Goal: Task Accomplishment & Management: Complete application form

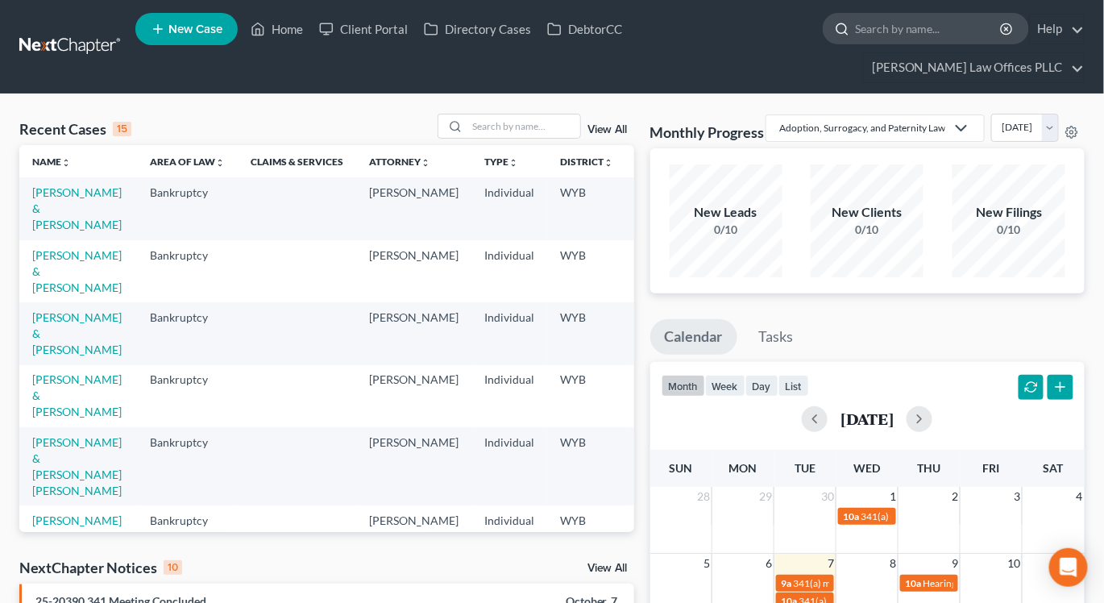
click at [855, 23] on input "search" at bounding box center [928, 29] width 147 height 30
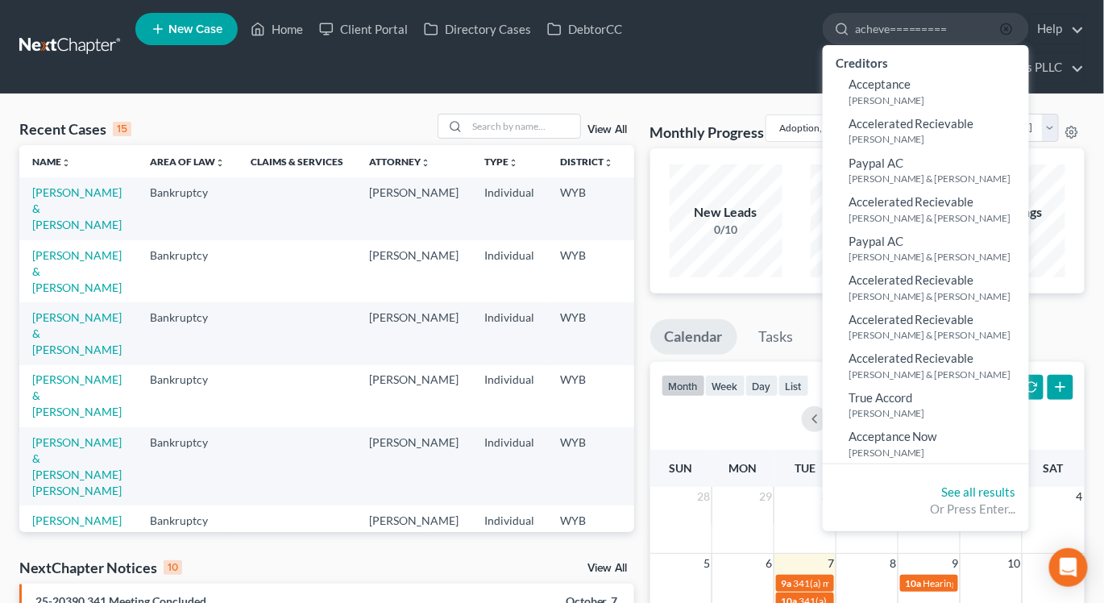
type input "acheve========="
click at [1000, 27] on icon "button" at bounding box center [1006, 29] width 13 height 13
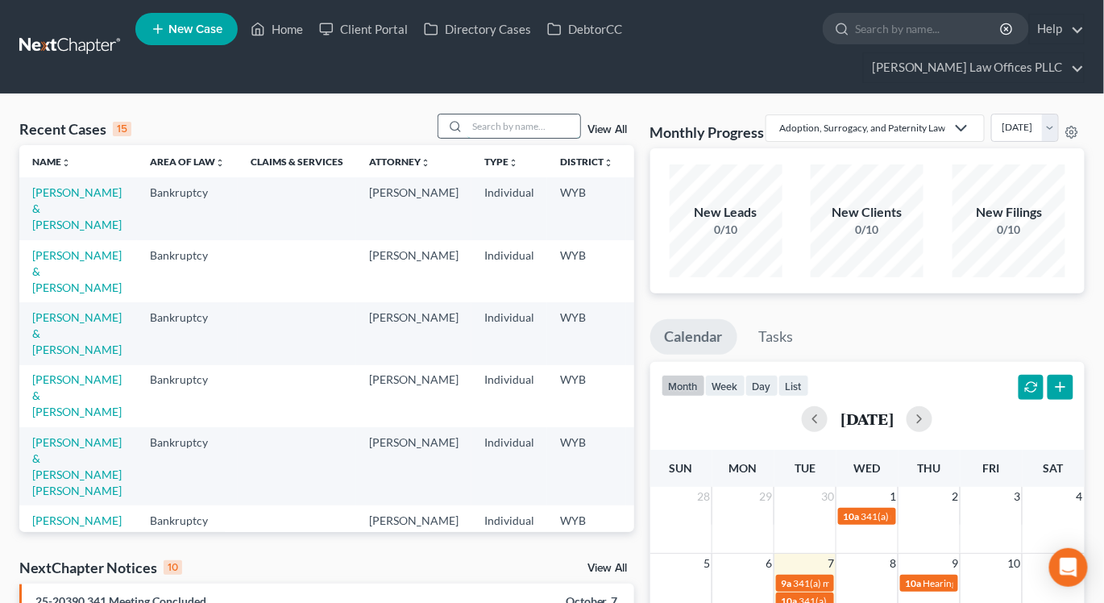
click at [542, 114] on input "search" at bounding box center [523, 125] width 113 height 23
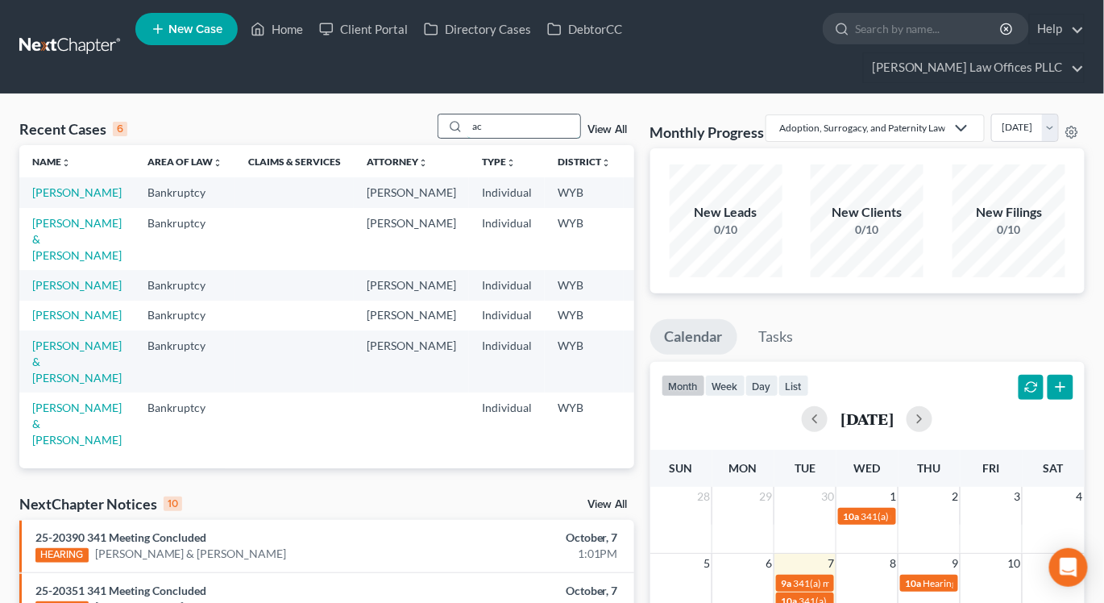
type input "a"
type input "aristeo"
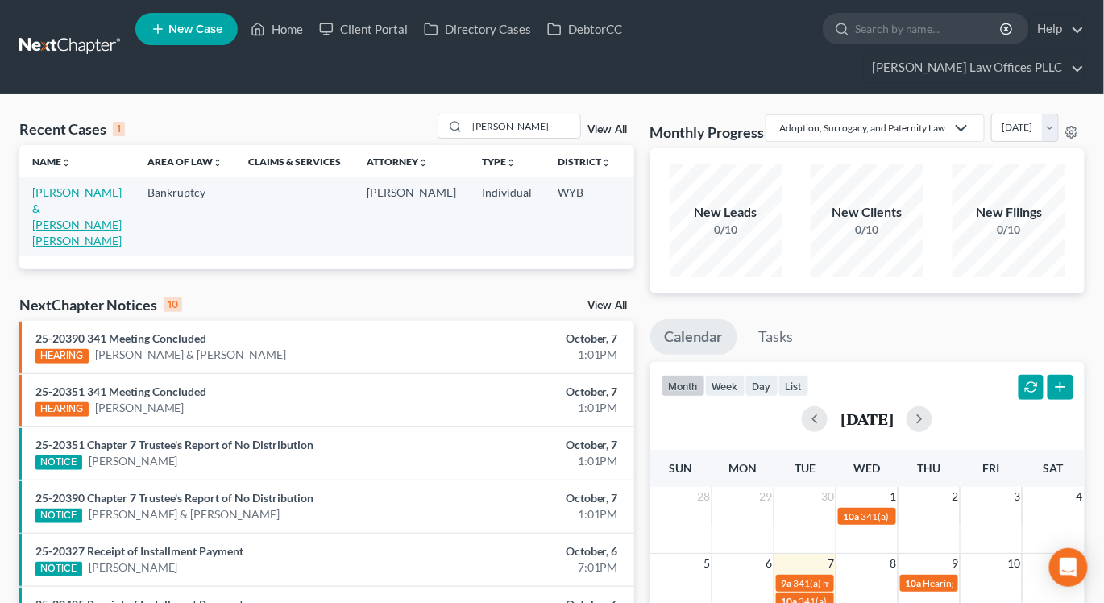
click at [55, 192] on link "Echeverria, Aristeo & Babbitt Echeverria, Olivia" at bounding box center [76, 216] width 89 height 62
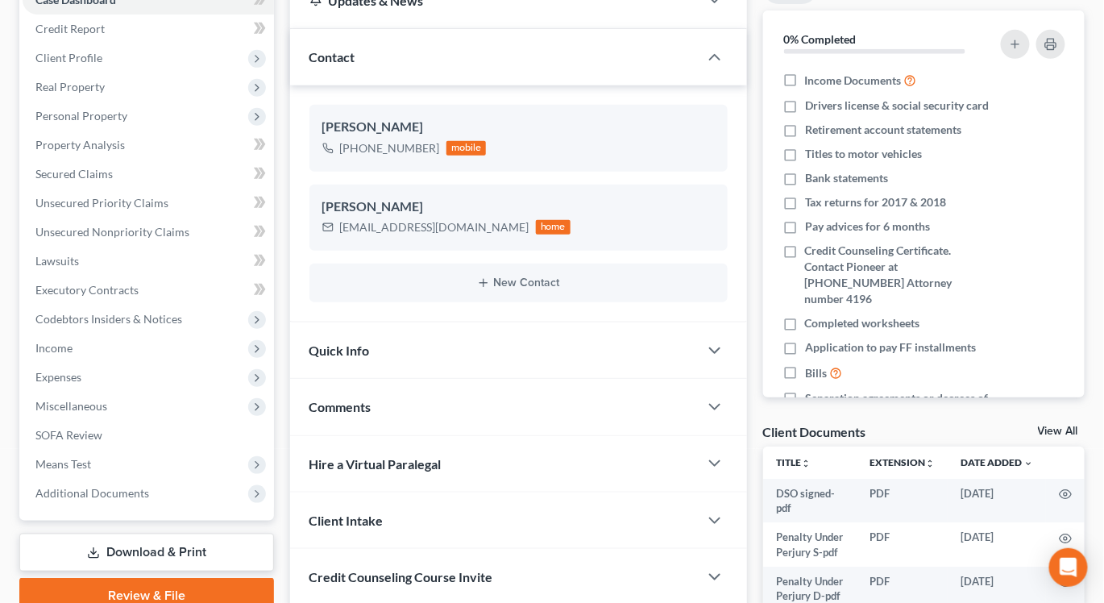
scroll to position [212, 0]
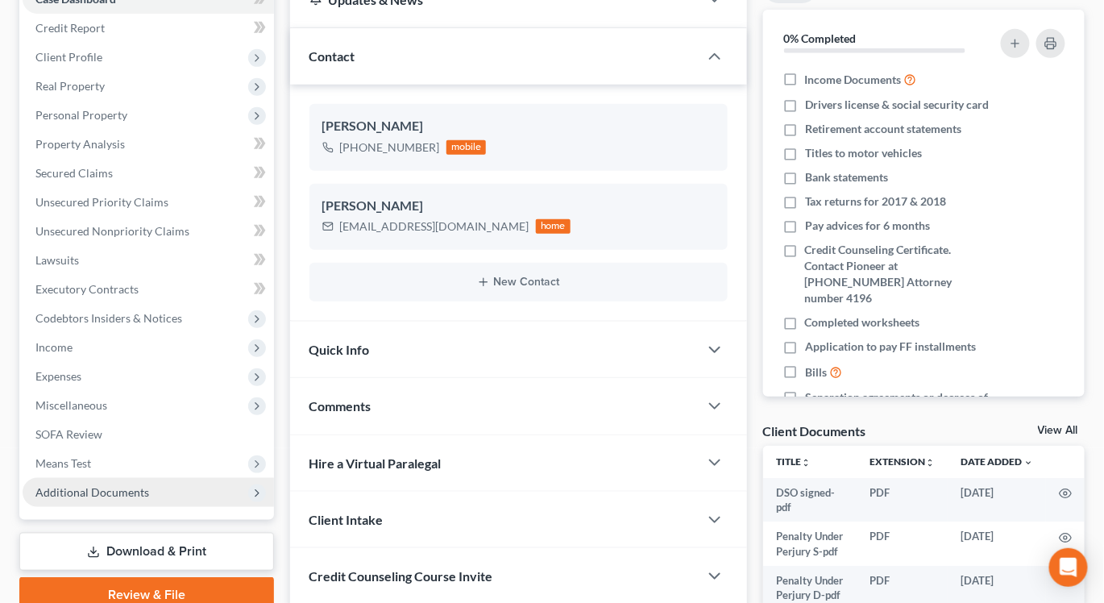
click at [95, 485] on span "Additional Documents" at bounding box center [92, 492] width 114 height 14
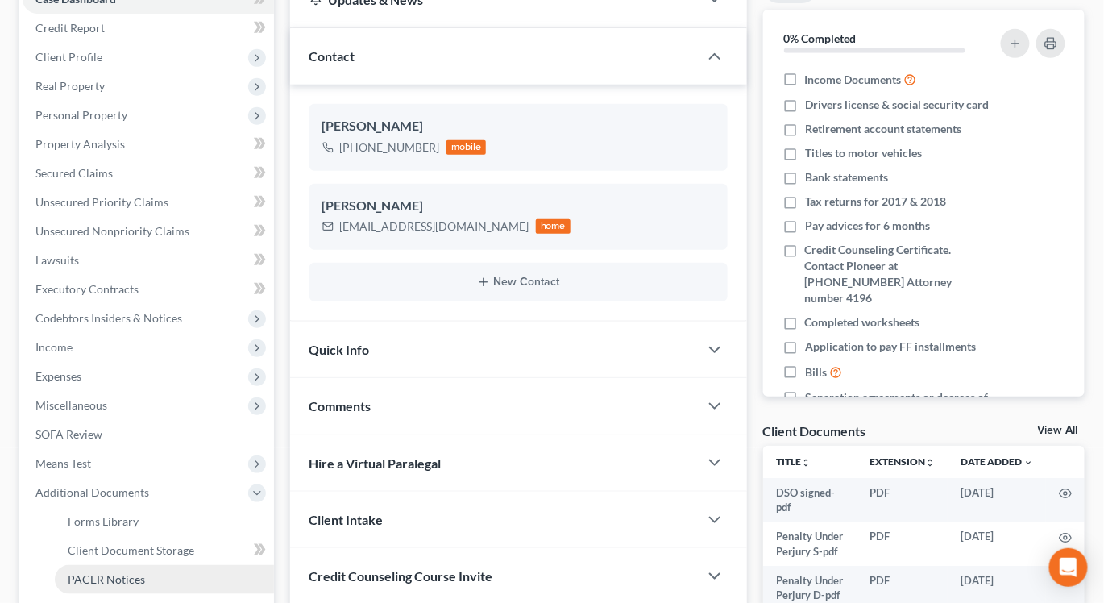
click at [107, 572] on span "PACER Notices" at bounding box center [106, 579] width 77 height 14
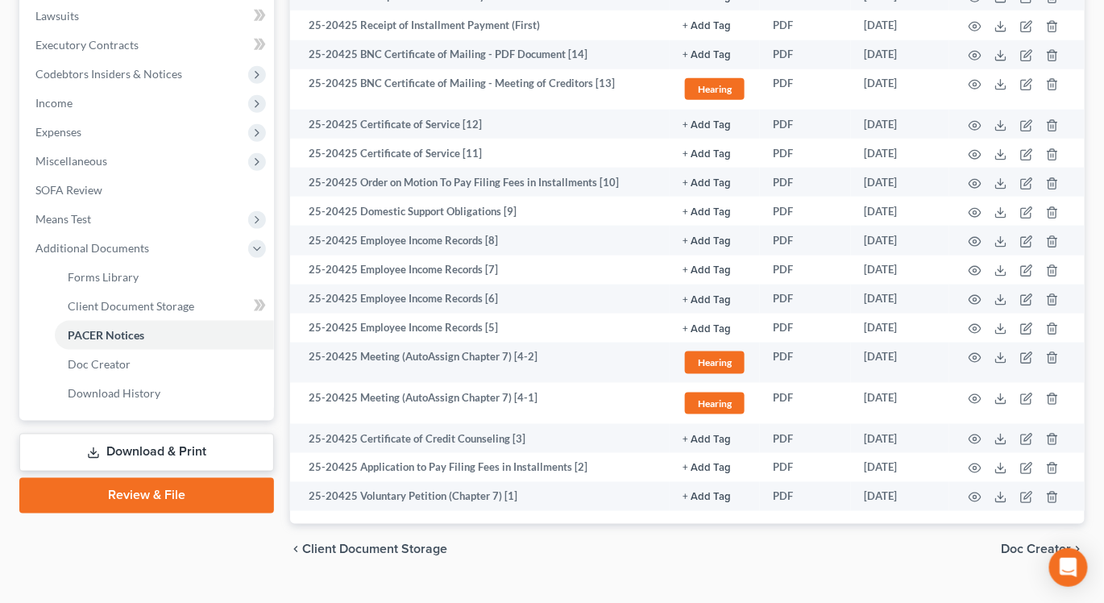
scroll to position [456, 0]
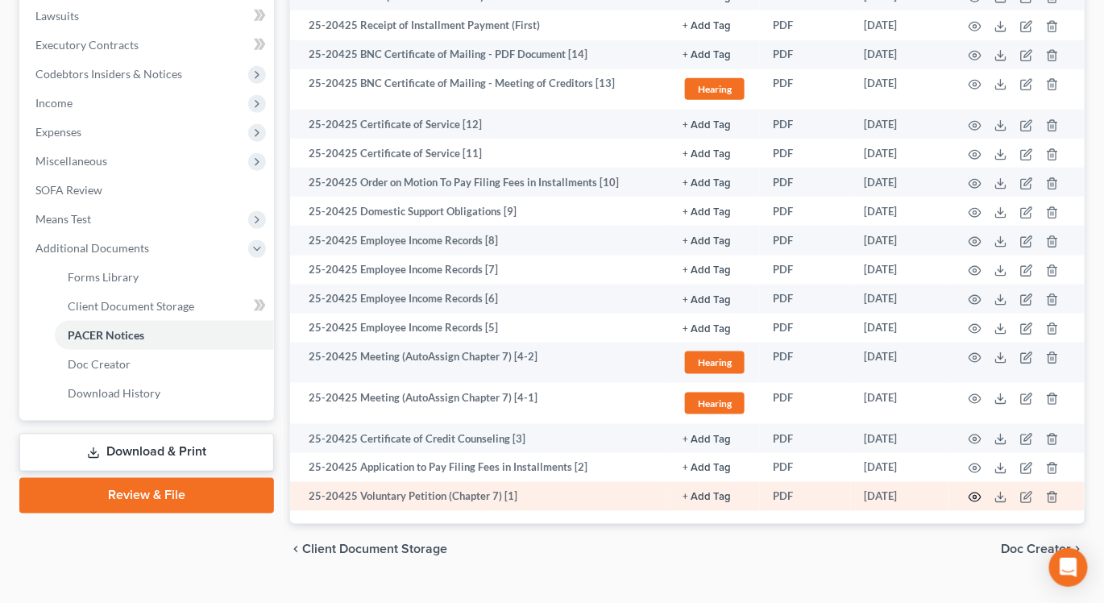
click at [975, 496] on circle "button" at bounding box center [974, 497] width 3 height 3
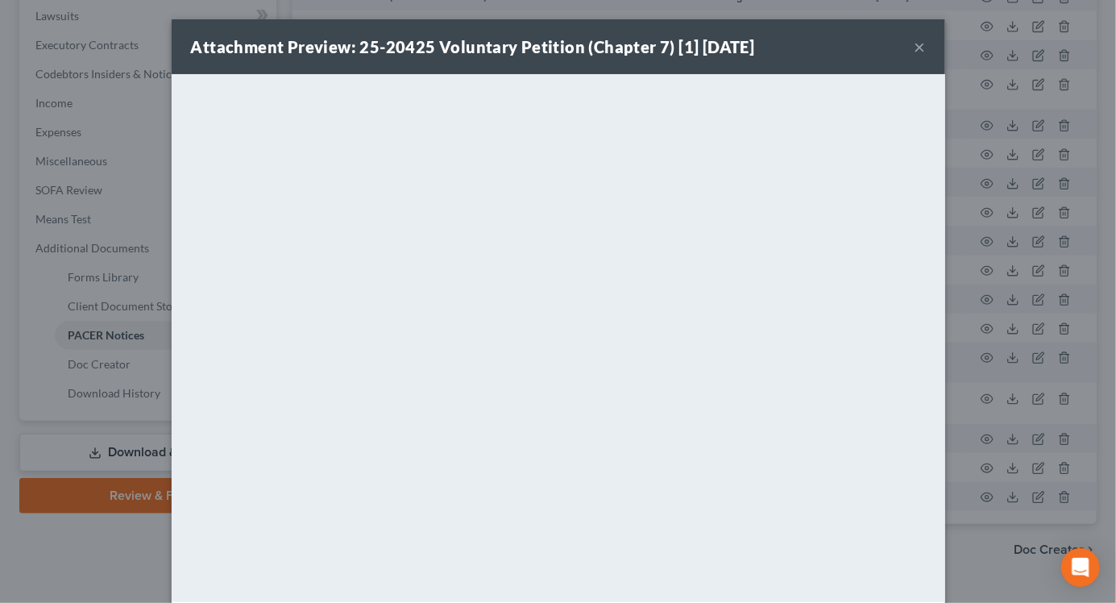
click at [915, 46] on button "×" at bounding box center [920, 46] width 11 height 19
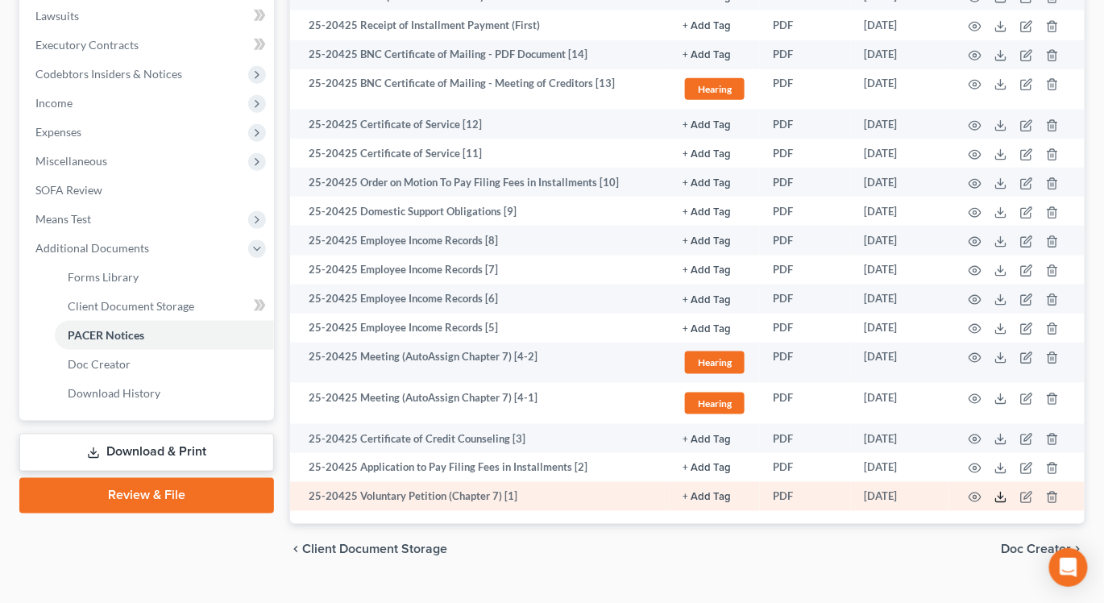
click at [1000, 491] on icon at bounding box center [1000, 497] width 13 height 13
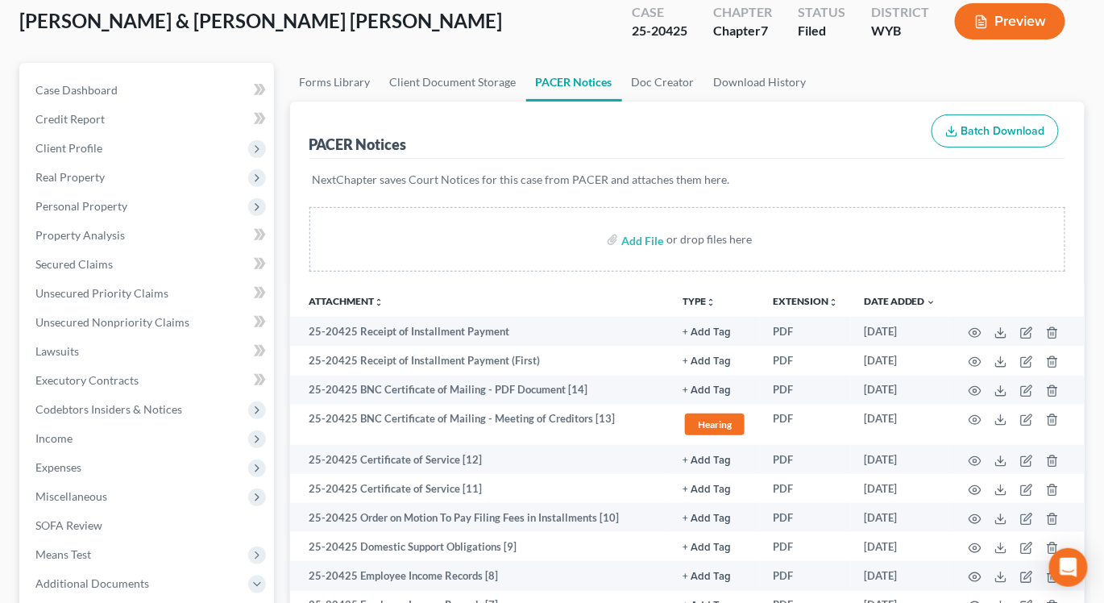
scroll to position [109, 0]
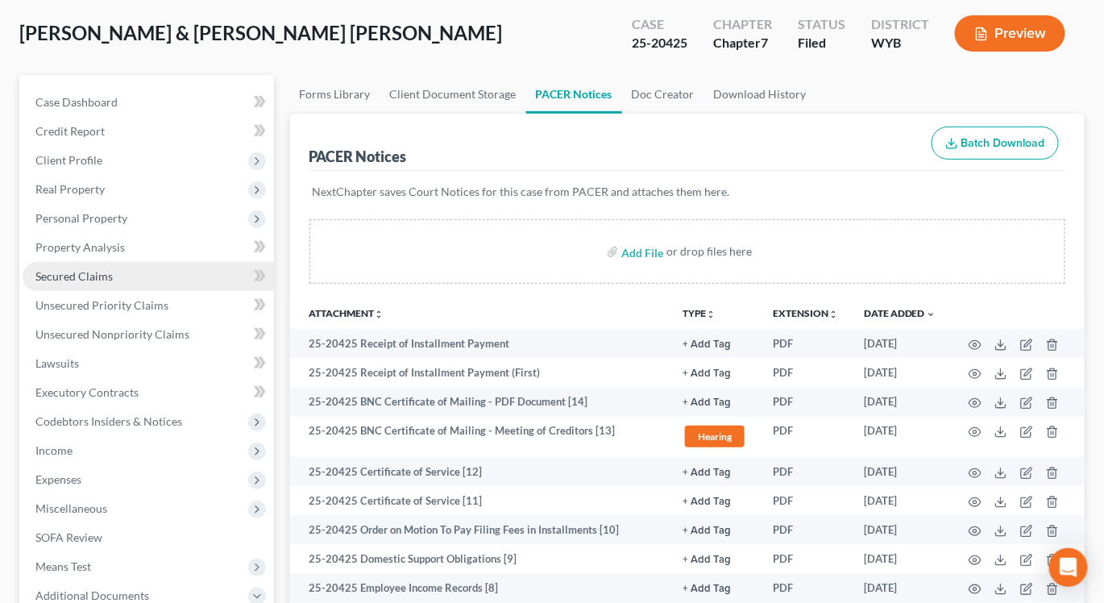
click at [73, 269] on span "Secured Claims" at bounding box center [73, 276] width 77 height 14
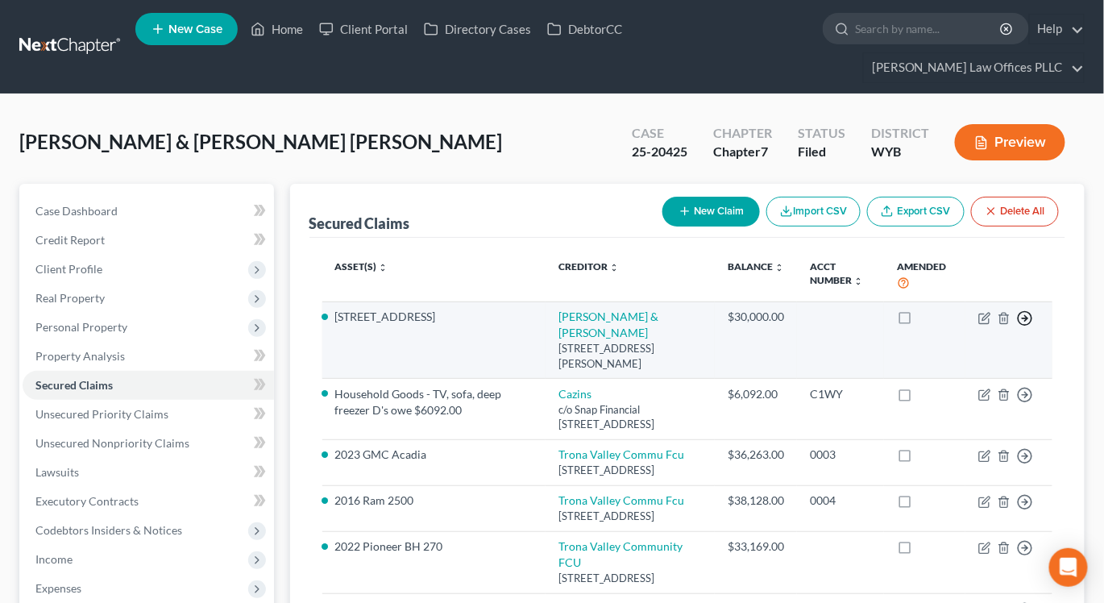
click at [1025, 318] on line "button" at bounding box center [1026, 318] width 6 height 0
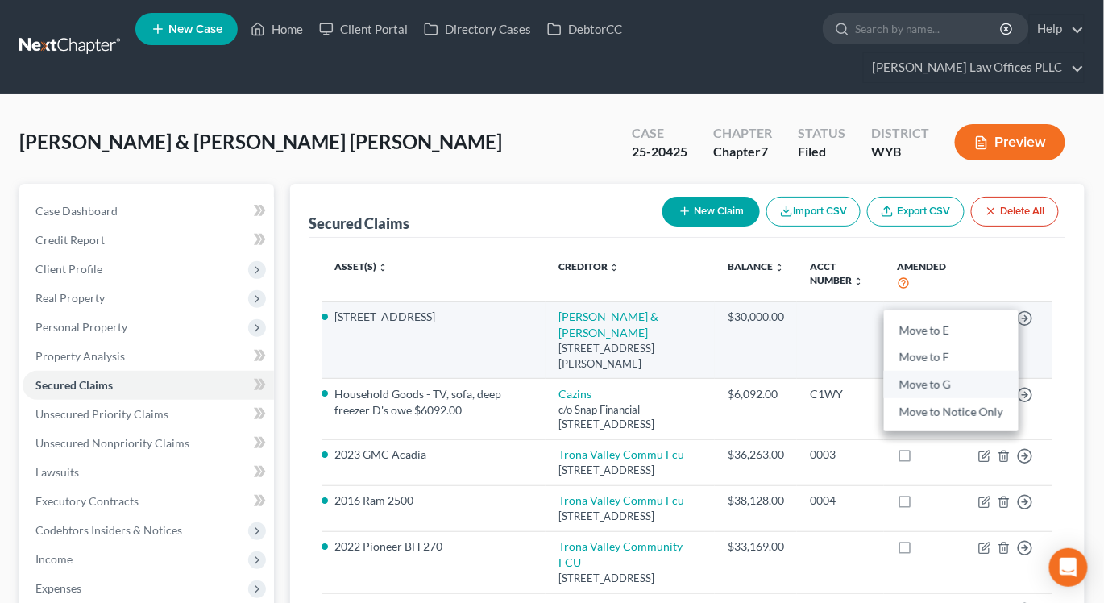
click at [946, 371] on link "Move to G" at bounding box center [951, 384] width 135 height 27
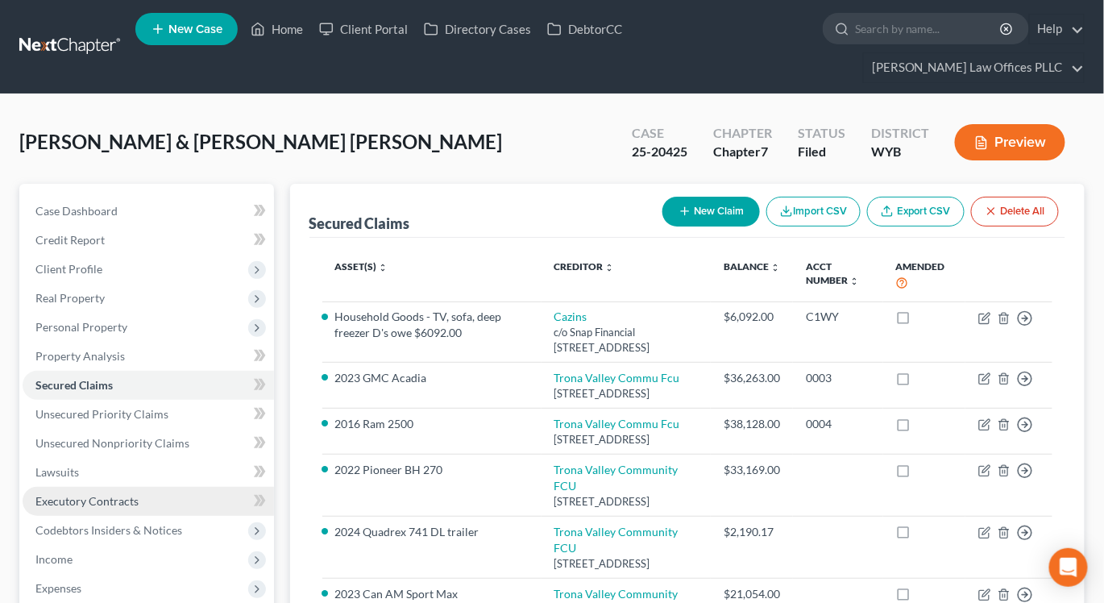
click at [114, 487] on link "Executory Contracts" at bounding box center [148, 501] width 251 height 29
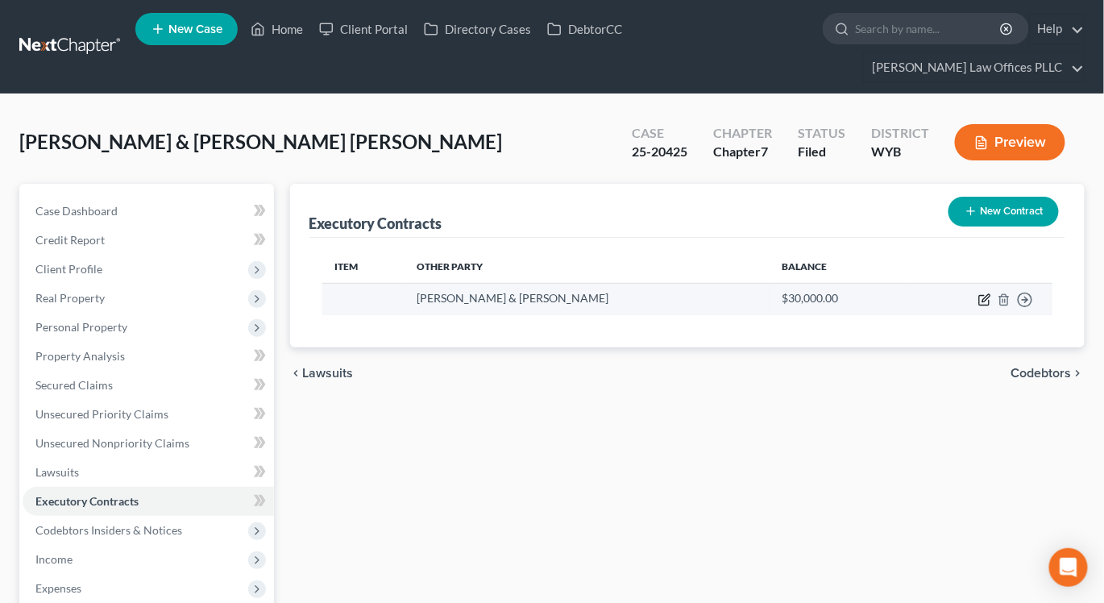
click at [988, 293] on icon "button" at bounding box center [984, 299] width 13 height 13
select select "53"
select select "2"
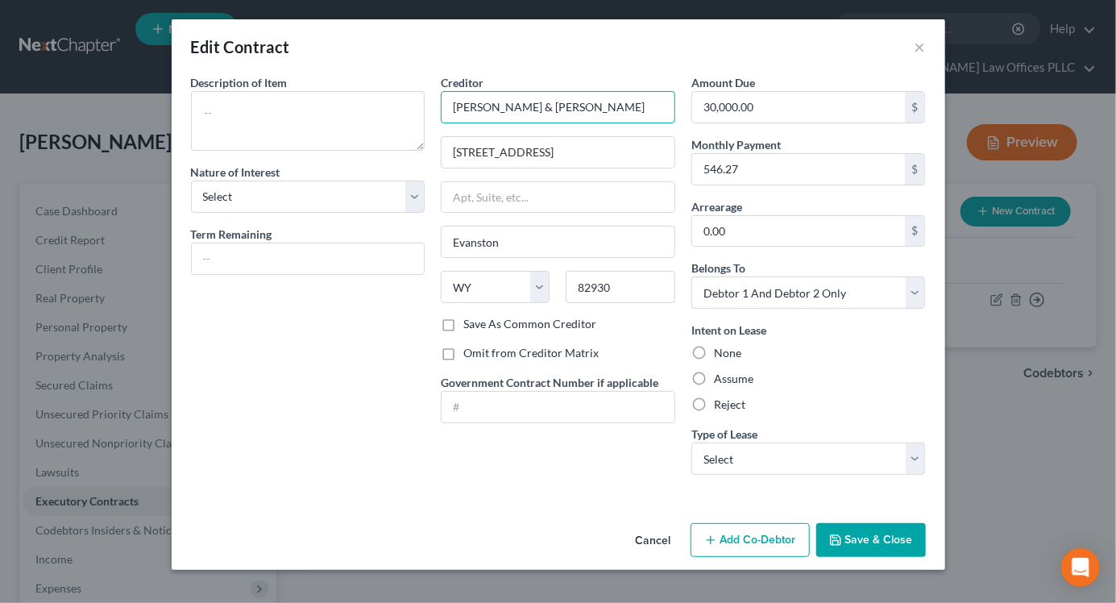
click at [590, 113] on input "Bobbie & Mark McGuire" at bounding box center [558, 107] width 234 height 32
type input "Bobbie & Mark McGurn"
click at [283, 124] on textarea at bounding box center [308, 121] width 234 height 60
click at [274, 114] on textarea at bounding box center [308, 121] width 234 height 60
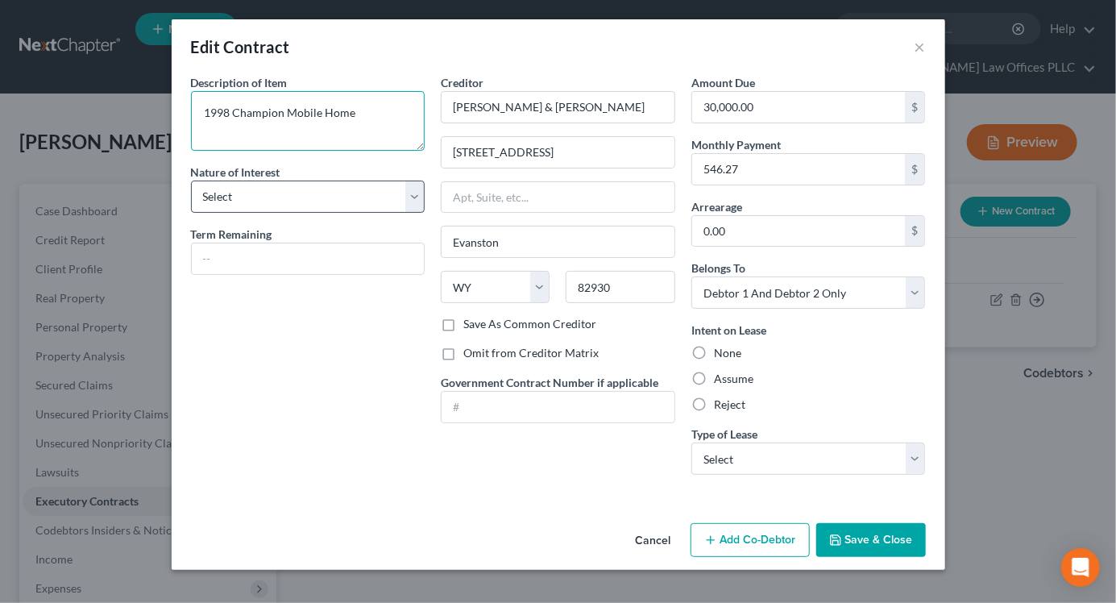
type textarea "1998 Champion Mobile Home"
click at [413, 203] on select "Select Purchaser Agent Lessor Lessee" at bounding box center [308, 197] width 234 height 32
select select "0"
click at [191, 181] on select "Select Purchaser Agent Lessor Lessee" at bounding box center [308, 197] width 234 height 32
click at [249, 253] on input "text" at bounding box center [308, 258] width 233 height 31
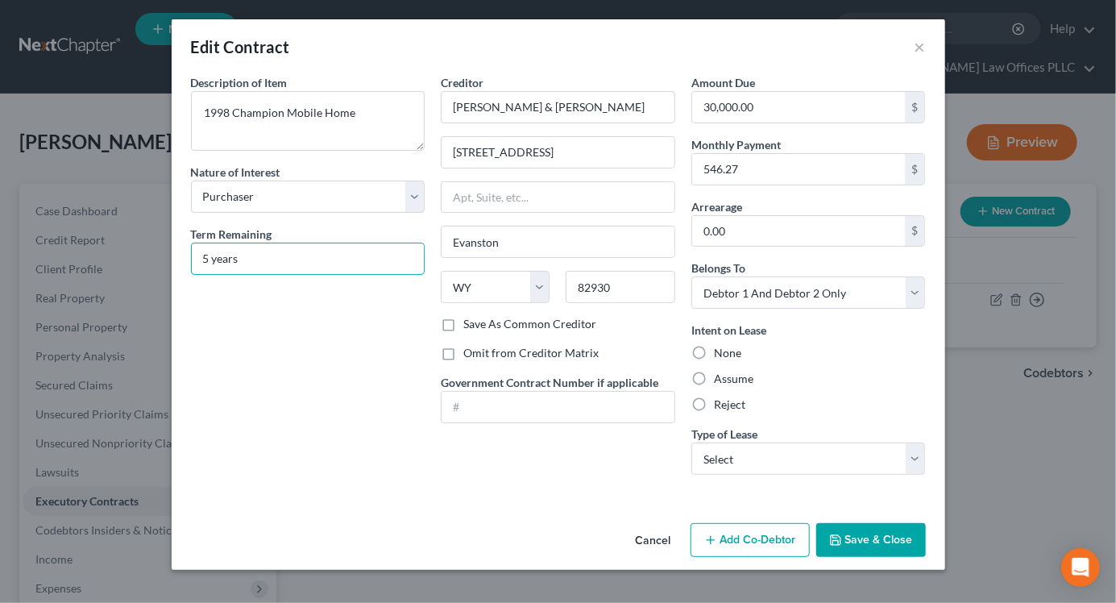
type input "5 years"
click at [714, 375] on label "Assume" at bounding box center [733, 379] width 39 height 16
click at [720, 375] on input "Assume" at bounding box center [725, 376] width 10 height 10
radio input "true"
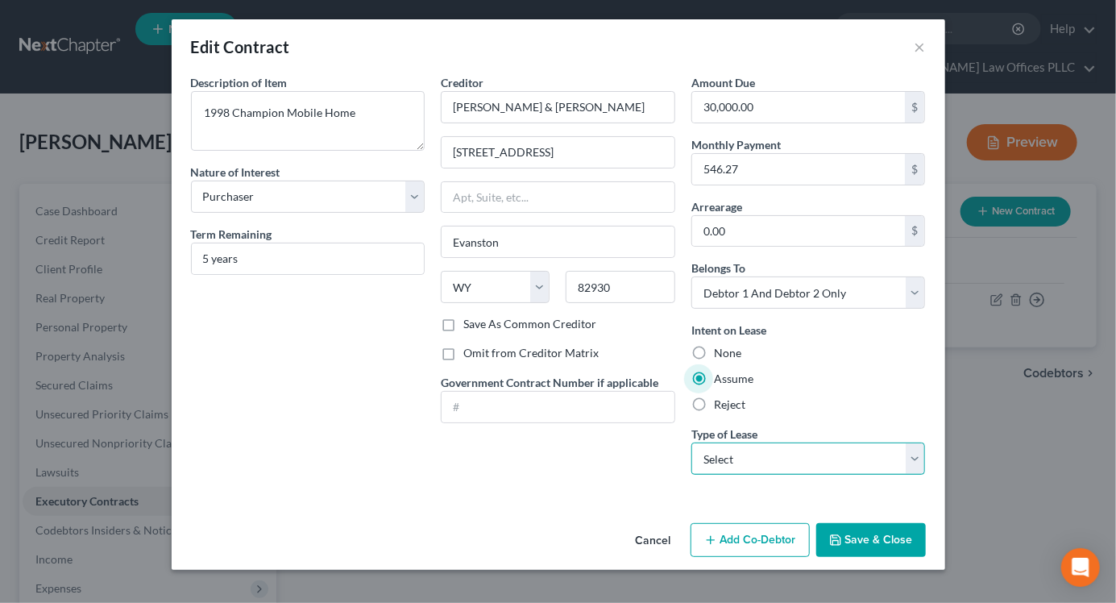
click at [913, 460] on select "Select Real Estate Car Other" at bounding box center [808, 458] width 234 height 32
select select "2"
click at [691, 442] on select "Select Real Estate Car Other" at bounding box center [808, 458] width 234 height 32
click at [862, 536] on button "Save & Close" at bounding box center [871, 540] width 110 height 34
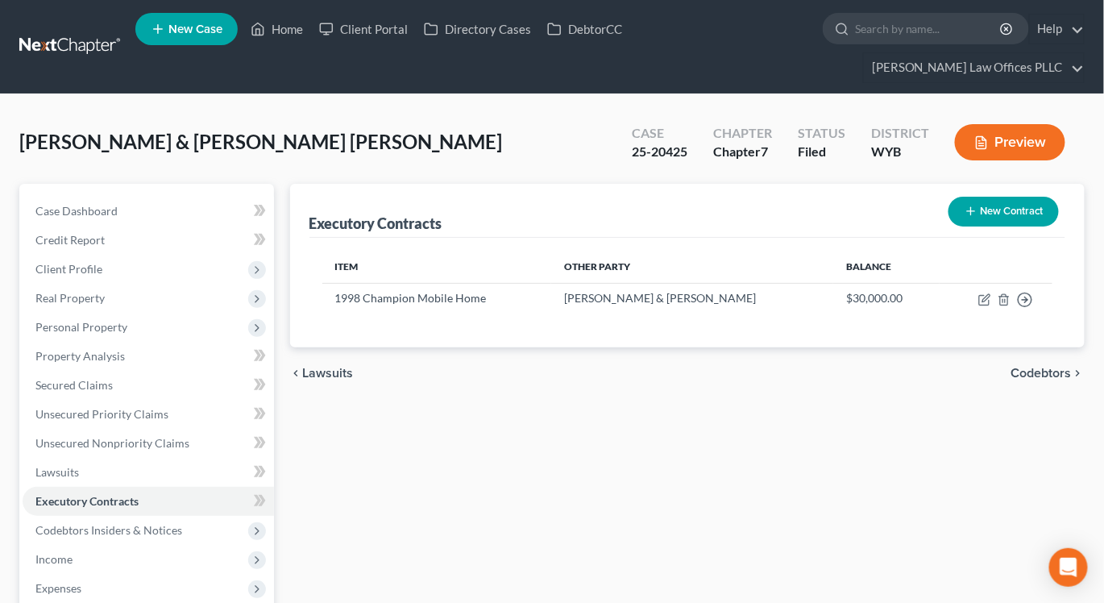
click at [1014, 124] on button "Preview" at bounding box center [1010, 142] width 110 height 36
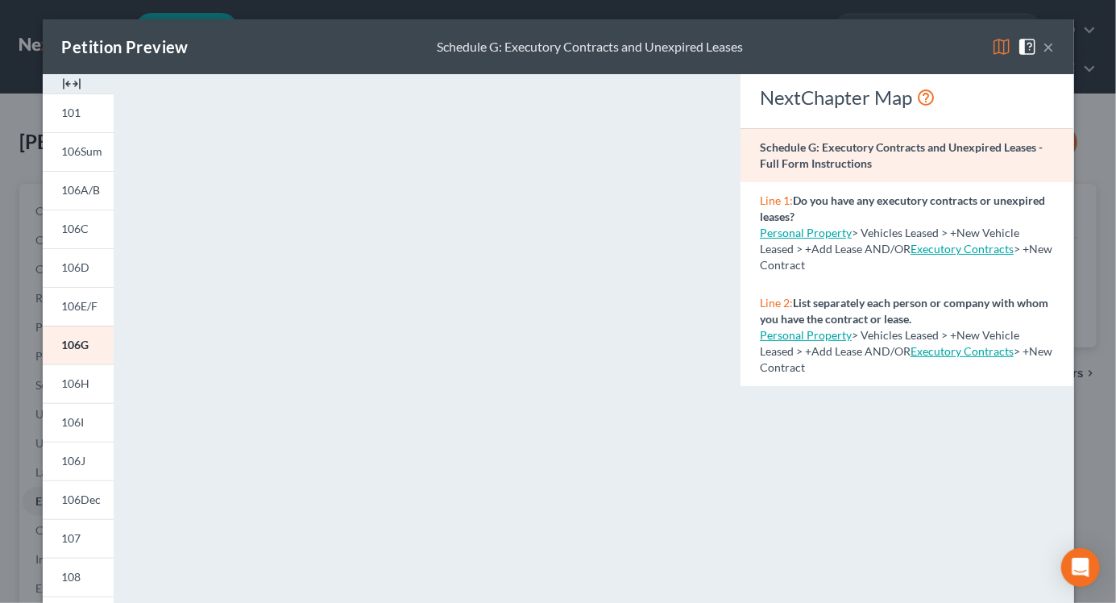
click at [62, 78] on img at bounding box center [71, 83] width 19 height 19
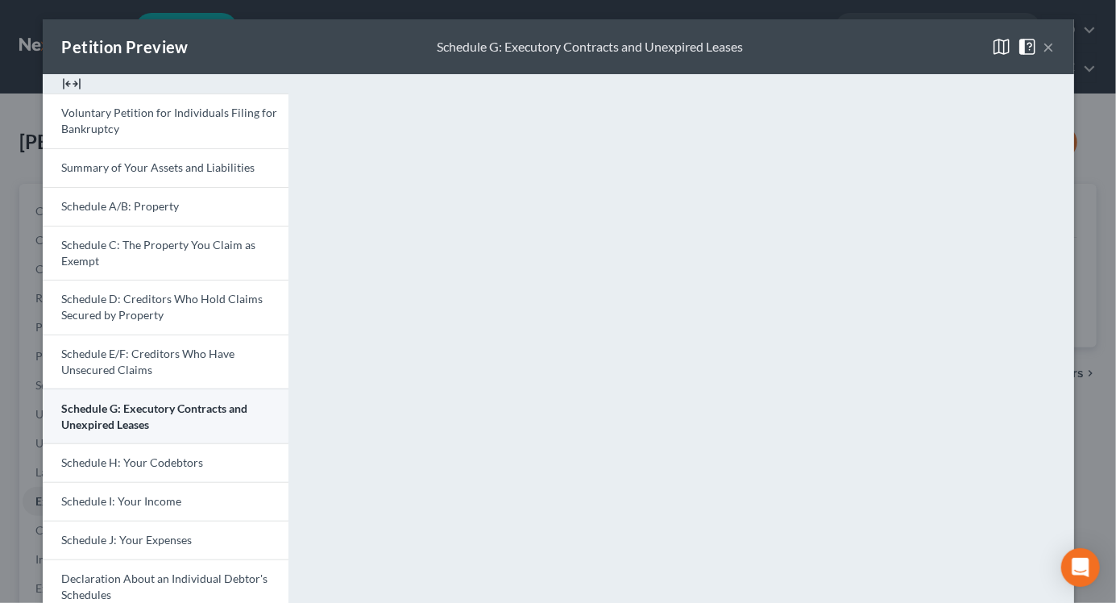
click at [144, 401] on span "Schedule G: Executory Contracts and Unexpired Leases" at bounding box center [155, 416] width 186 height 30
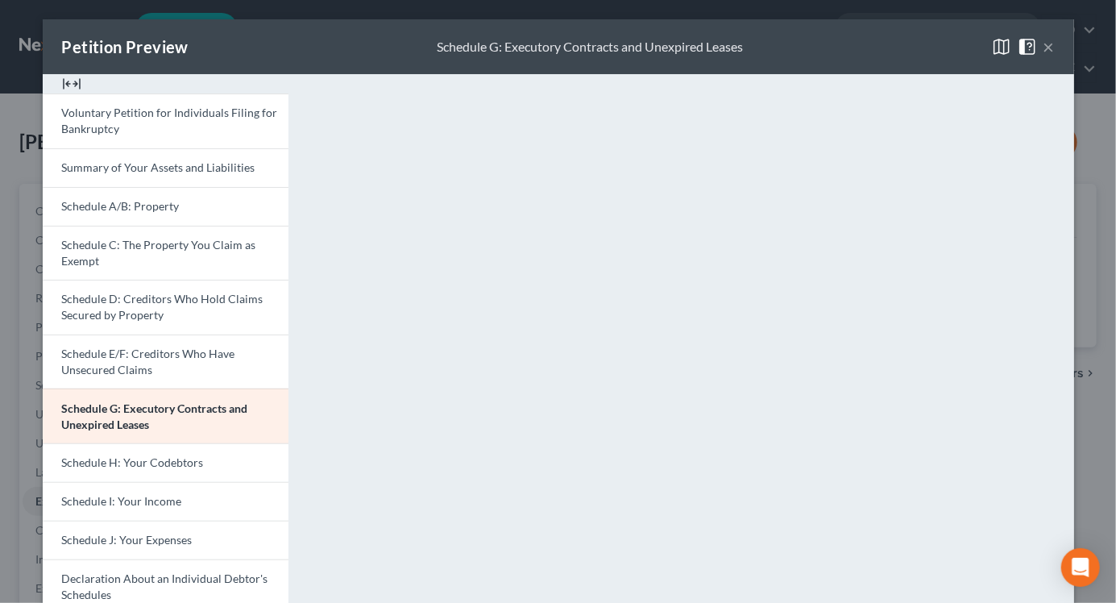
click at [1044, 44] on button "×" at bounding box center [1049, 46] width 11 height 19
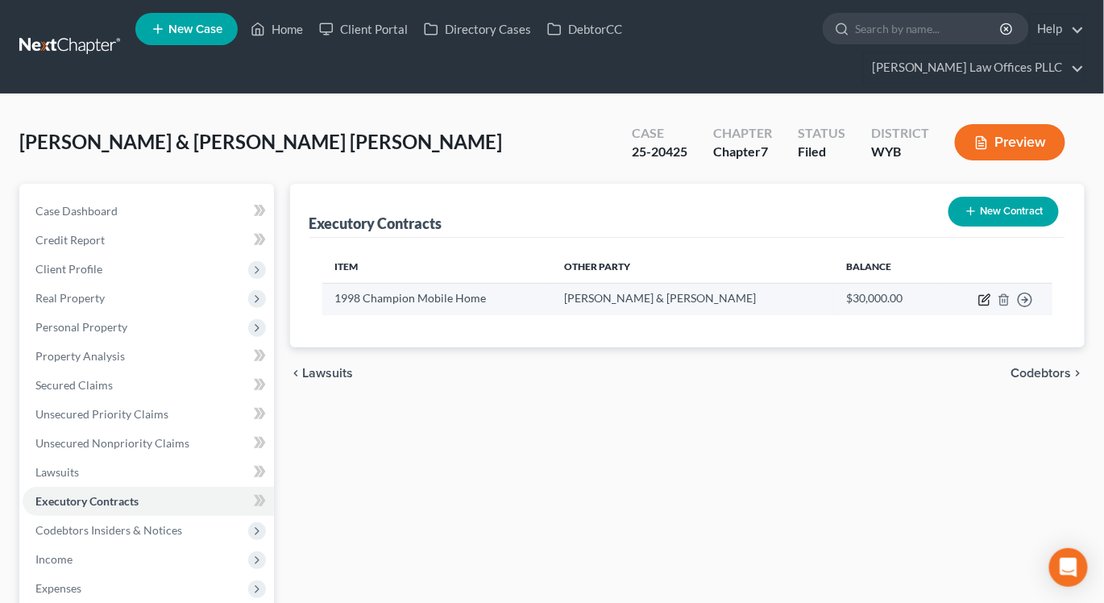
click at [987, 293] on icon "button" at bounding box center [984, 299] width 13 height 13
select select "0"
select select "53"
select select "2"
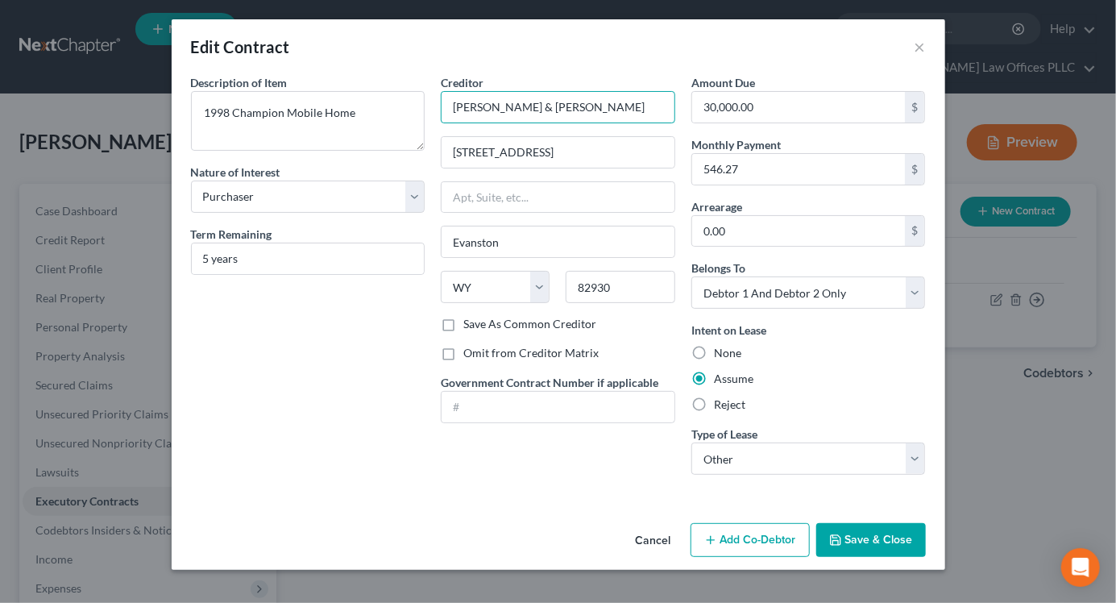
click at [452, 111] on input "Bobbie & Mark McGurn" at bounding box center [558, 107] width 234 height 32
drag, startPoint x: 658, startPoint y: 111, endPoint x: 523, endPoint y: 114, distance: 135.4
click at [523, 114] on input "M&M Leasing Bobbie & Mark McGurn" at bounding box center [558, 107] width 234 height 32
click at [454, 153] on input "202 B Ave" at bounding box center [558, 152] width 233 height 31
type input "M&M Leasing"
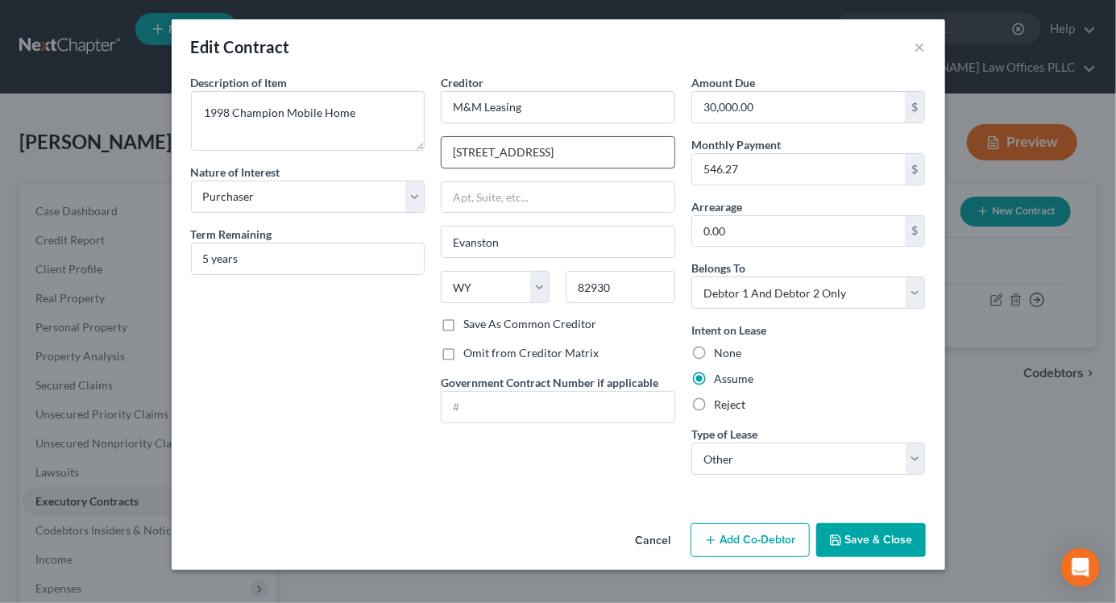
paste input "Bobbie & Mark McGurn"
type input "Bobbie & Mark McGurn"
click at [462, 189] on input "text" at bounding box center [558, 197] width 233 height 31
paste input "202 B Ave"
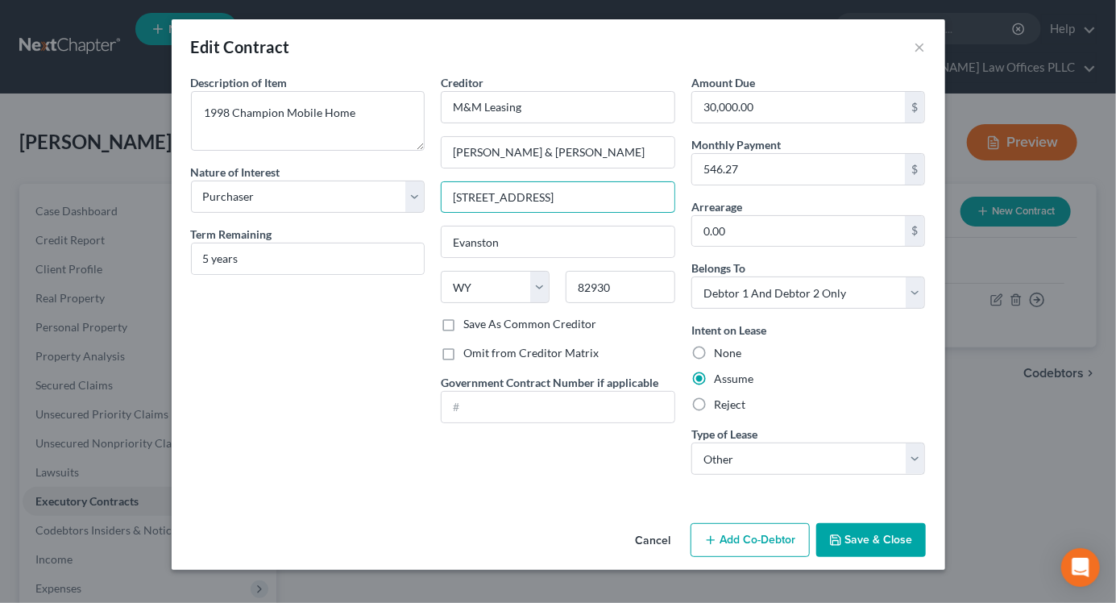
type input "202 B Ave"
click at [412, 523] on div "Cancel Add Co-Debtor Save & Close" at bounding box center [559, 543] width 774 height 53
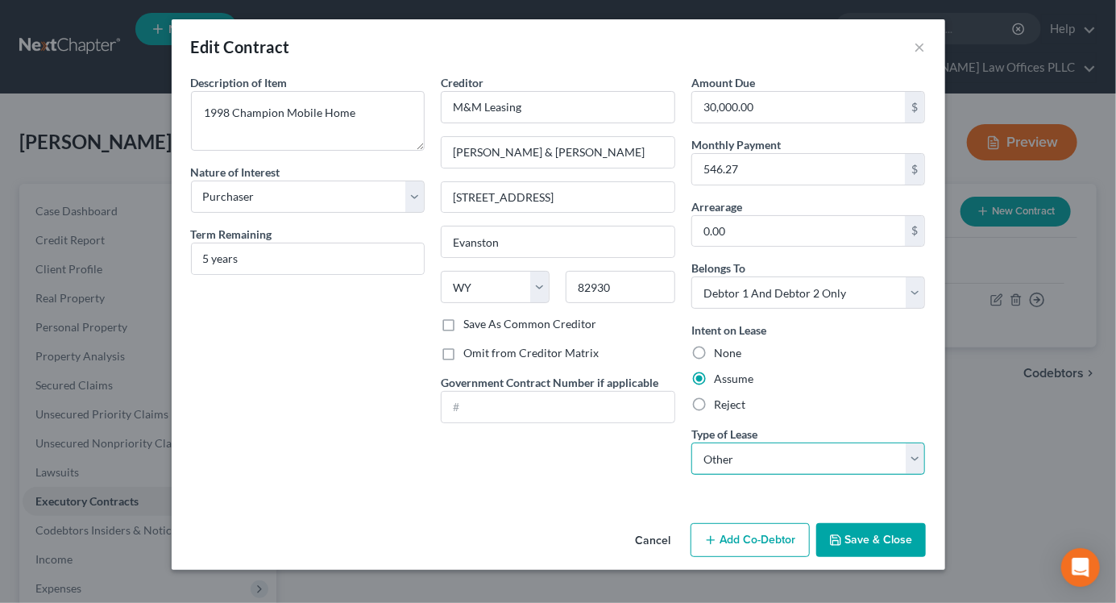
click at [908, 463] on select "Select Real Estate Car Other" at bounding box center [808, 458] width 234 height 32
click at [691, 442] on select "Select Real Estate Car Other" at bounding box center [808, 458] width 234 height 32
drag, startPoint x: 206, startPoint y: 113, endPoint x: 205, endPoint y: 137, distance: 24.2
click at [208, 113] on textarea "1998 Champion Mobile Home" at bounding box center [308, 121] width 234 height 60
click at [202, 110] on textarea "1998 Champion Mobile Home" at bounding box center [308, 121] width 234 height 60
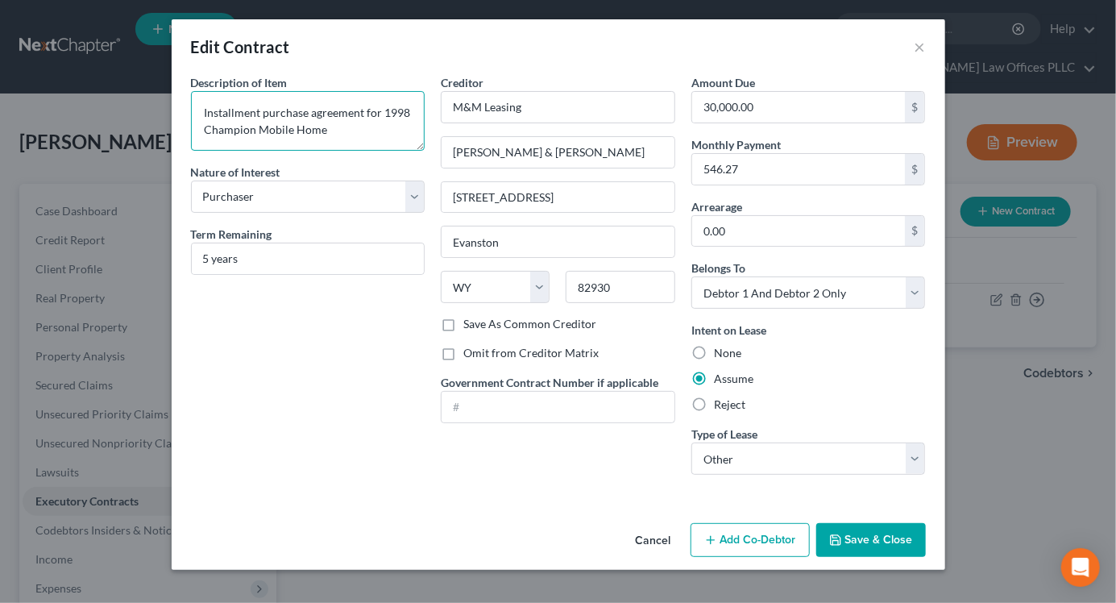
type textarea "Installment purchase agreement for 1998 Champion Mobile Home"
click at [867, 539] on button "Save & Close" at bounding box center [871, 540] width 110 height 34
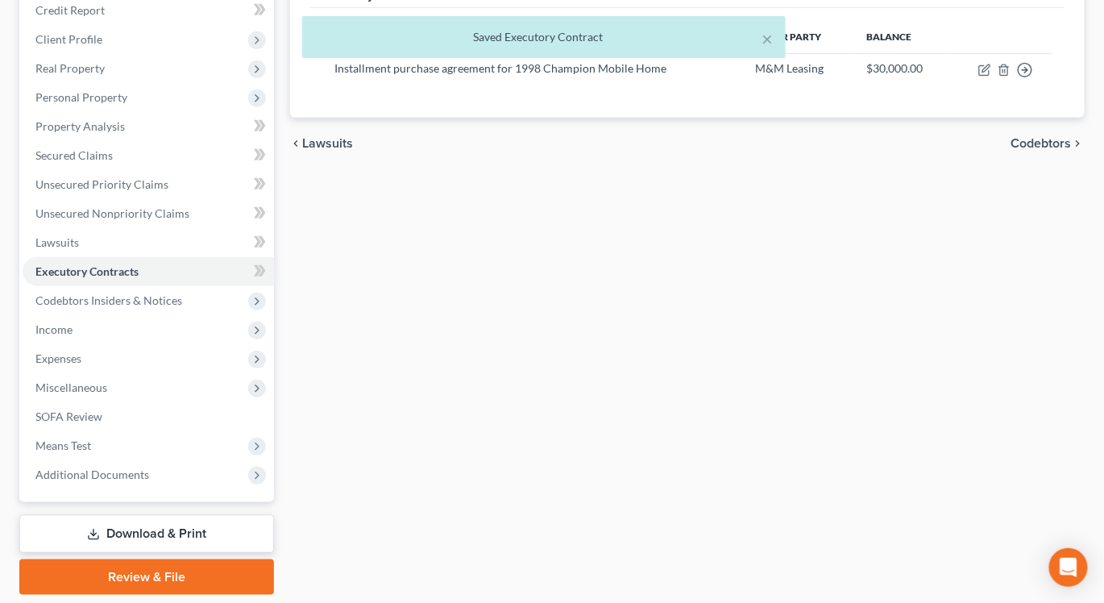
scroll to position [230, 0]
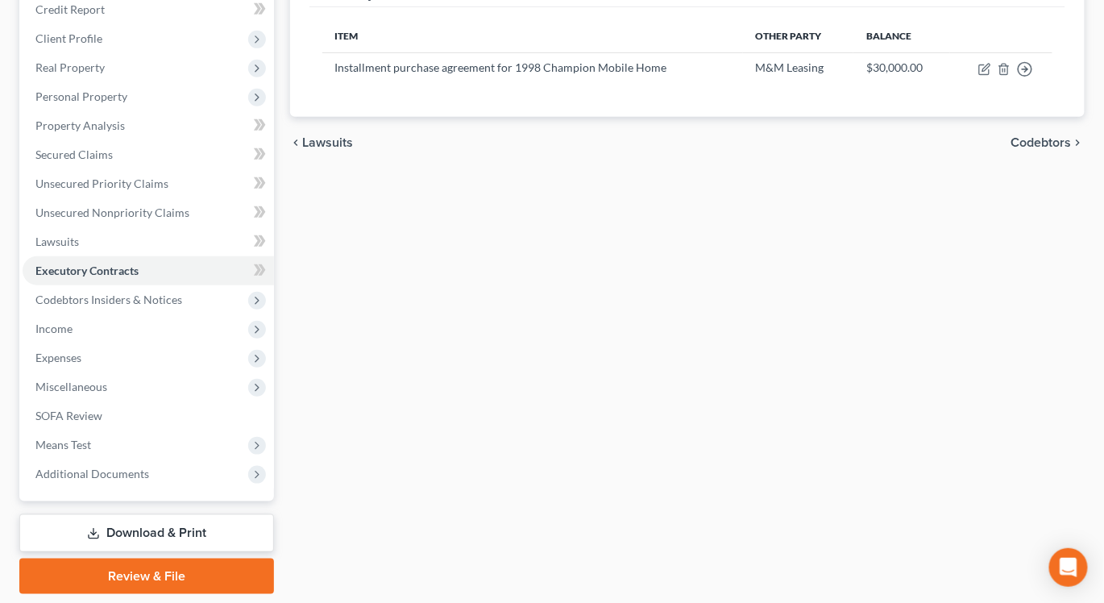
click at [128, 514] on link "Download & Print" at bounding box center [146, 533] width 255 height 38
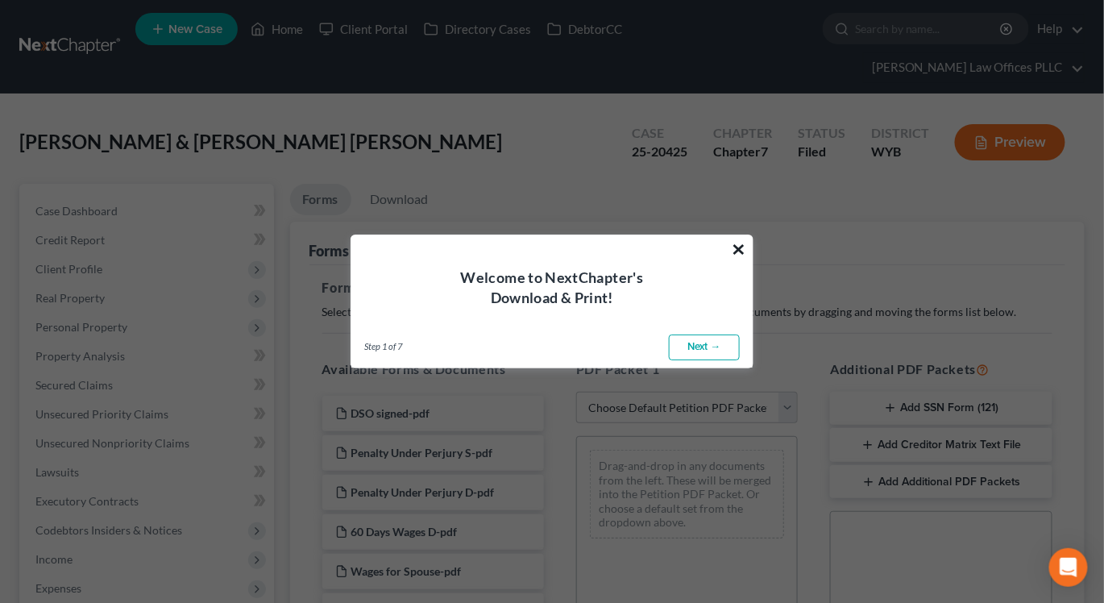
click at [740, 246] on button "×" at bounding box center [738, 249] width 15 height 26
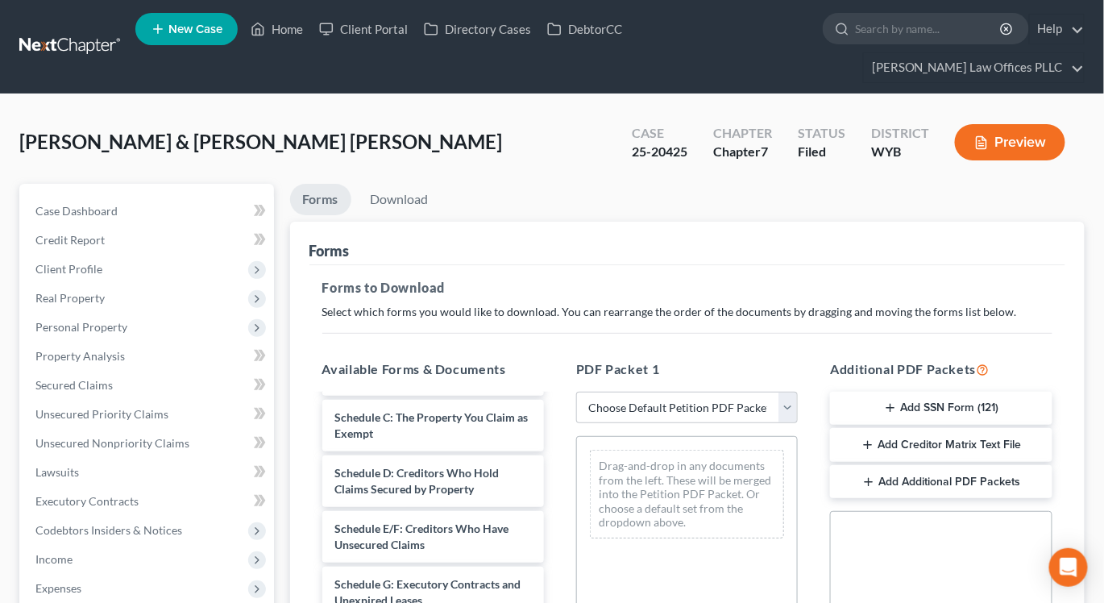
scroll to position [425, 0]
click at [473, 588] on div "Schedule G: Executory Contracts and Unexpired Leases DSO signed-pdf Penalty Und…" at bounding box center [432, 559] width 247 height 1177
click at [786, 392] on select "Choose Default Petition PDF Packet Complete Bankruptcy Petition (all forms and …" at bounding box center [687, 408] width 222 height 32
select select "2"
click at [576, 392] on select "Choose Default Petition PDF Packet Complete Bankruptcy Petition (all forms and …" at bounding box center [687, 408] width 222 height 32
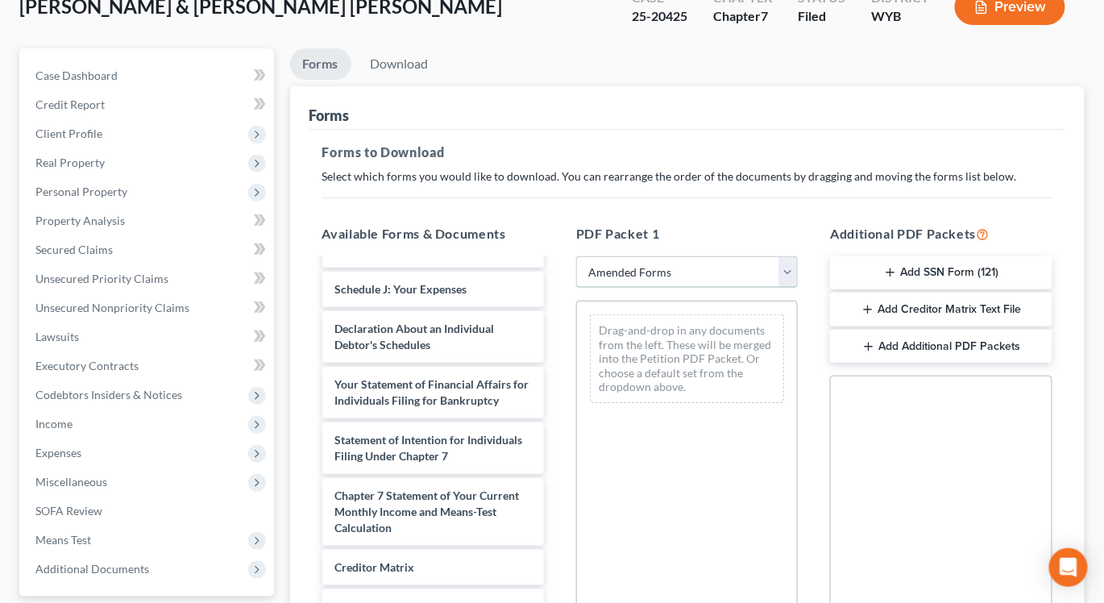
scroll to position [37, 0]
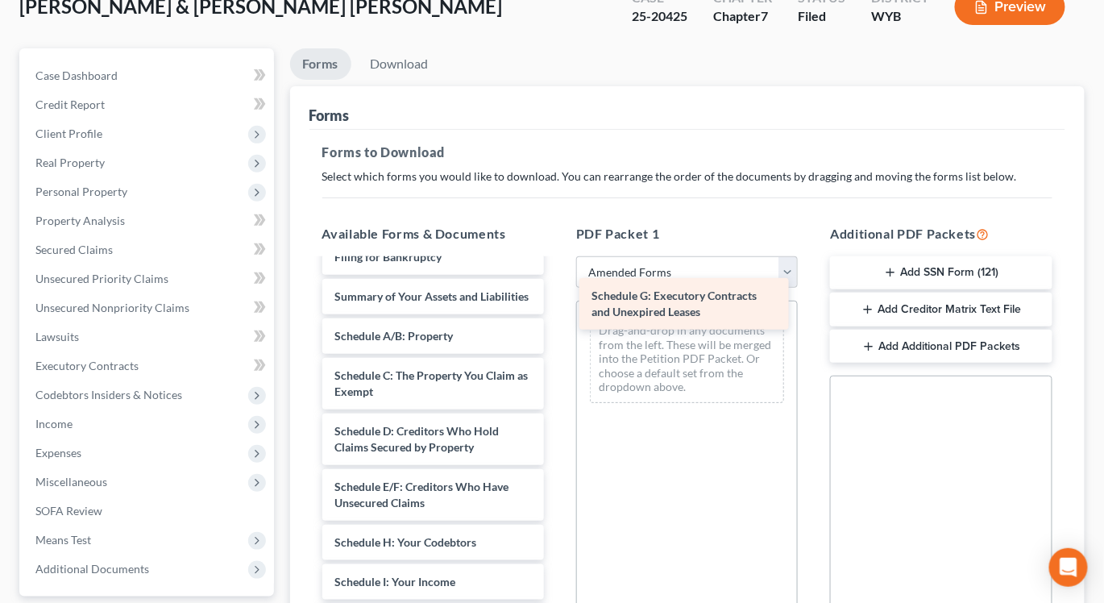
drag, startPoint x: 386, startPoint y: 546, endPoint x: 643, endPoint y: 315, distance: 345.8
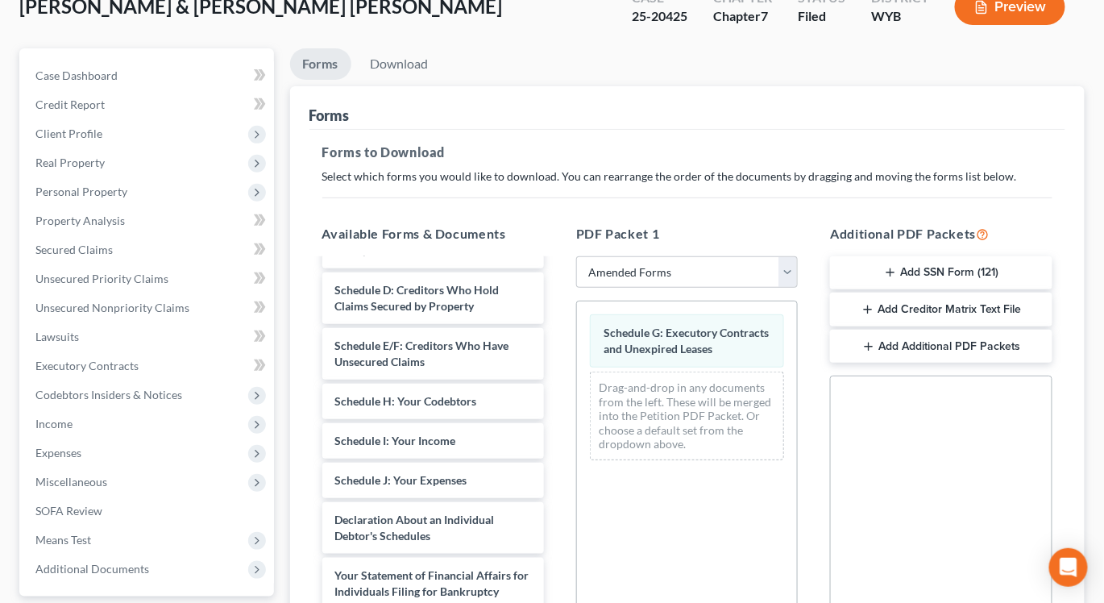
scroll to position [186, 0]
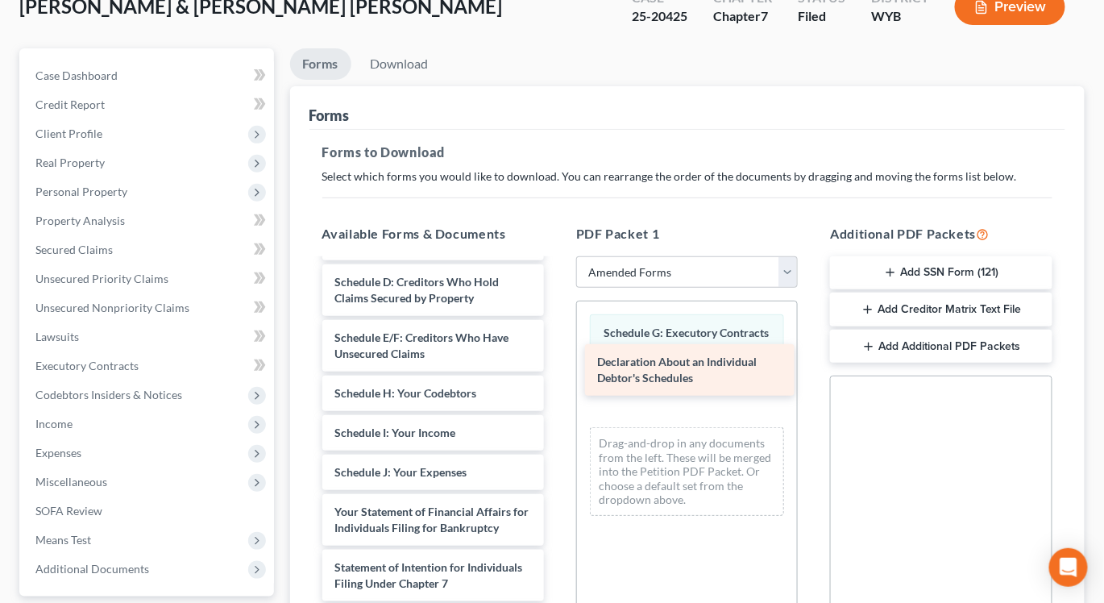
drag, startPoint x: 392, startPoint y: 506, endPoint x: 655, endPoint y: 371, distance: 295.5
click at [557, 371] on div "Declaration About an Individual Debtor's Schedules Voluntary Petition for Indiv…" at bounding box center [432, 460] width 247 height 773
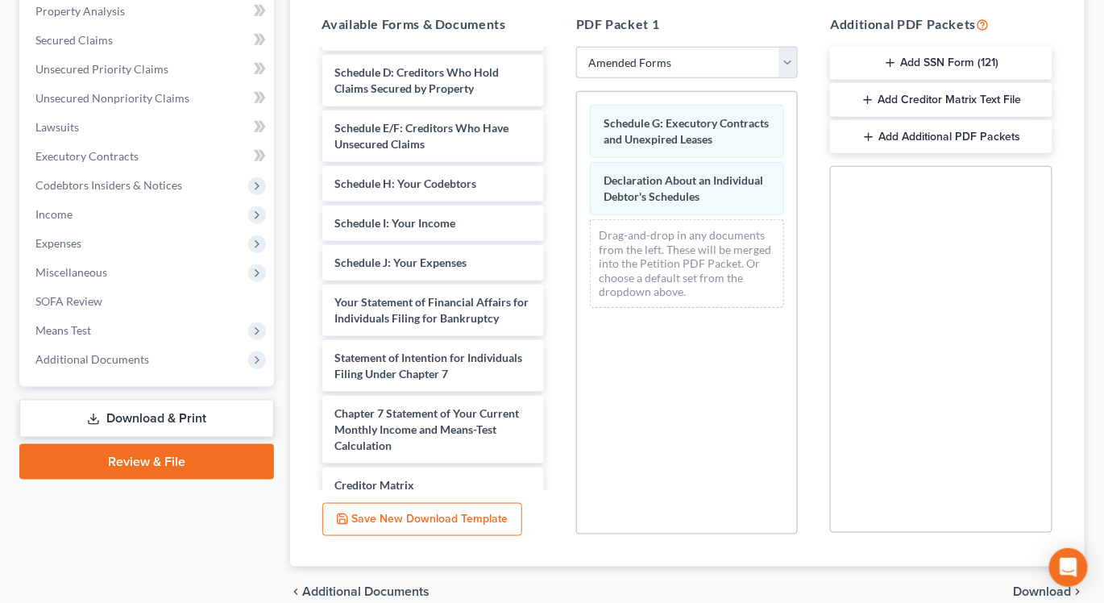
scroll to position [359, 0]
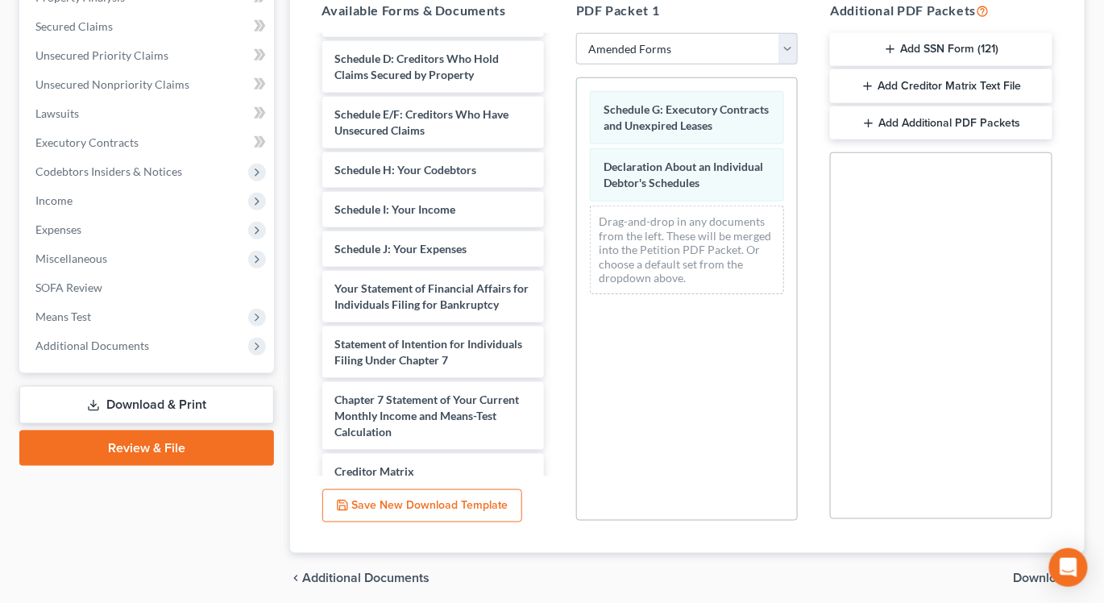
click at [1030, 572] on span "Download" at bounding box center [1043, 578] width 58 height 13
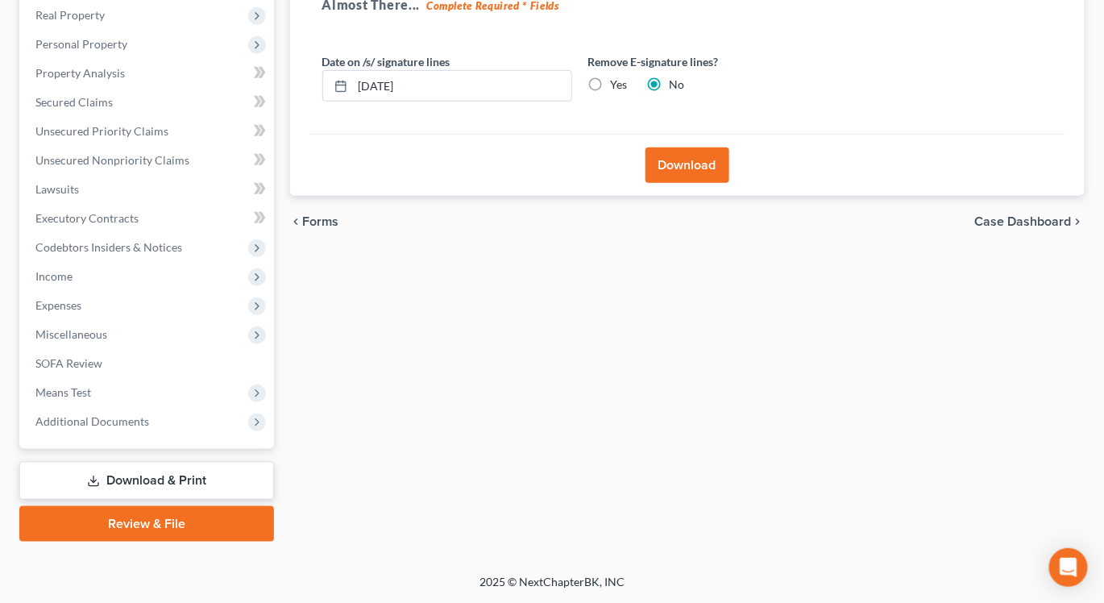
scroll to position [251, 0]
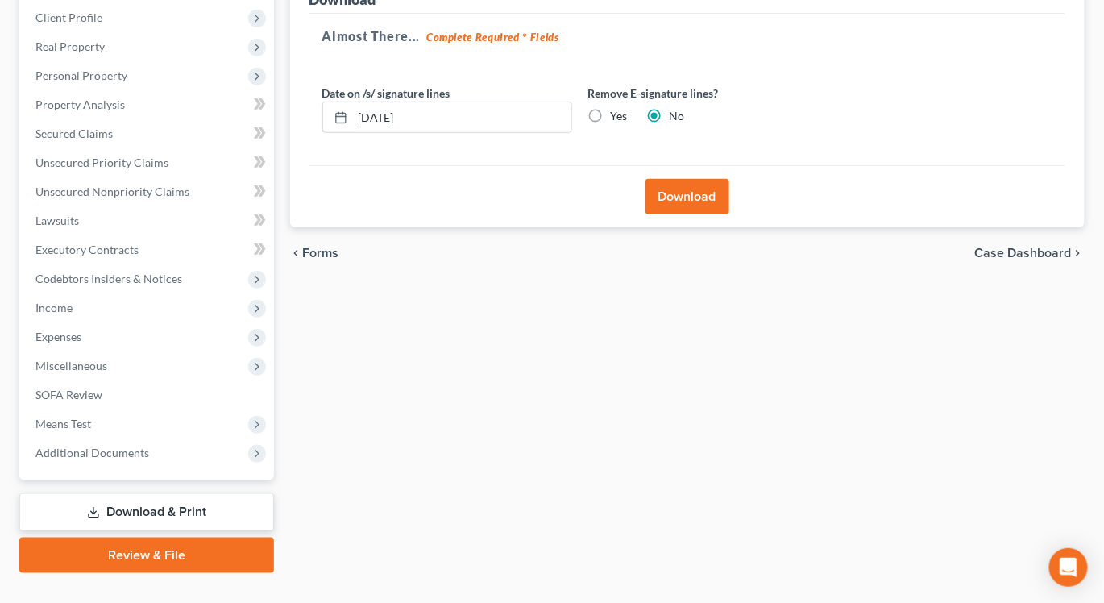
click at [687, 179] on button "Download" at bounding box center [687, 196] width 84 height 35
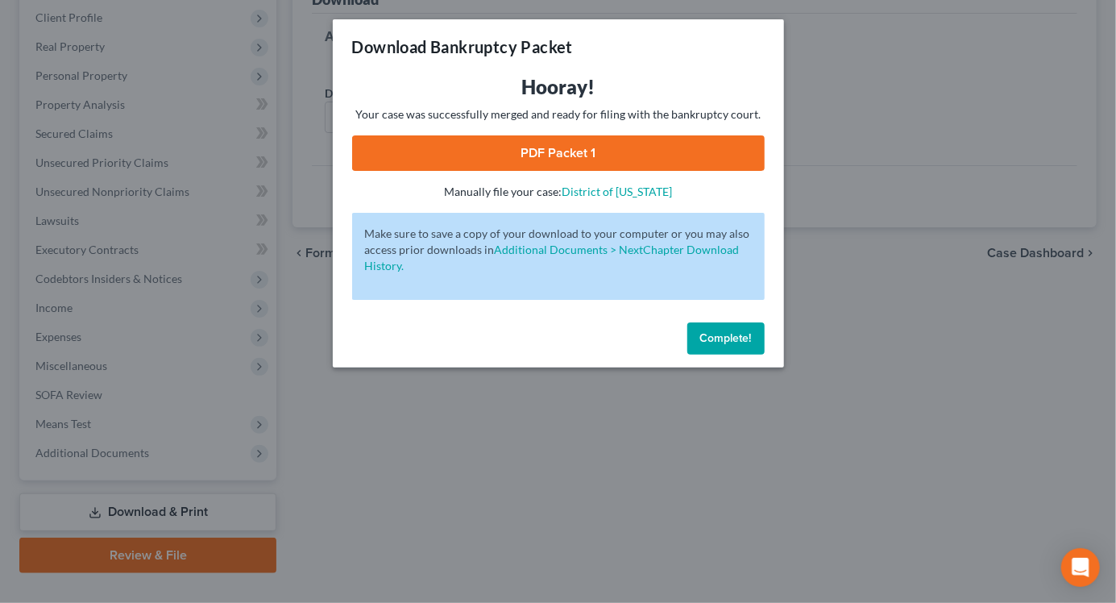
click at [574, 147] on link "PDF Packet 1" at bounding box center [558, 152] width 413 height 35
click at [741, 339] on span "Complete!" at bounding box center [726, 338] width 52 height 14
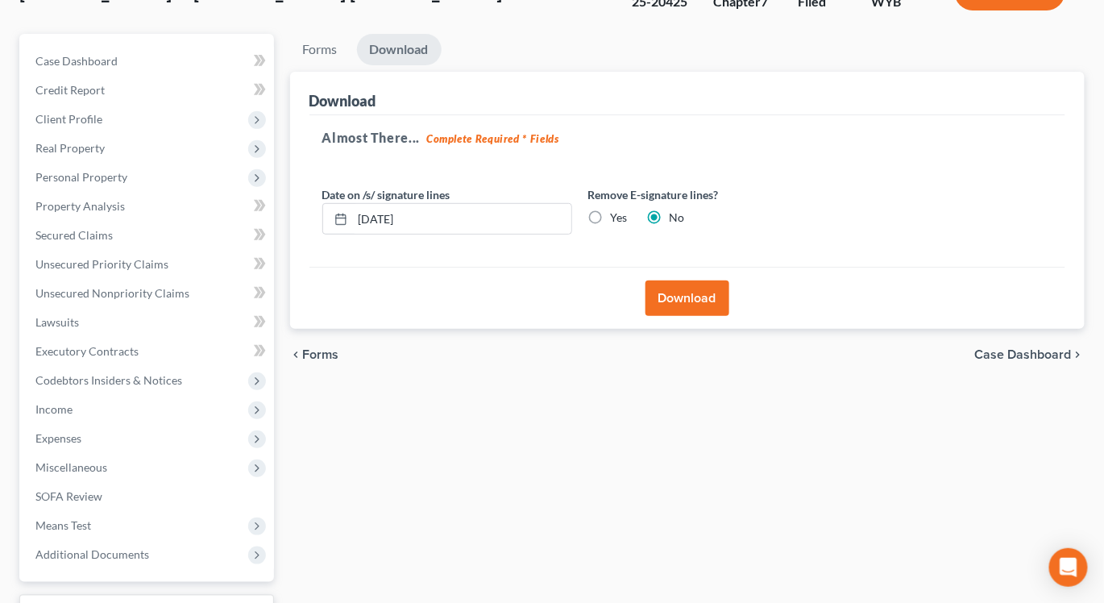
scroll to position [151, 0]
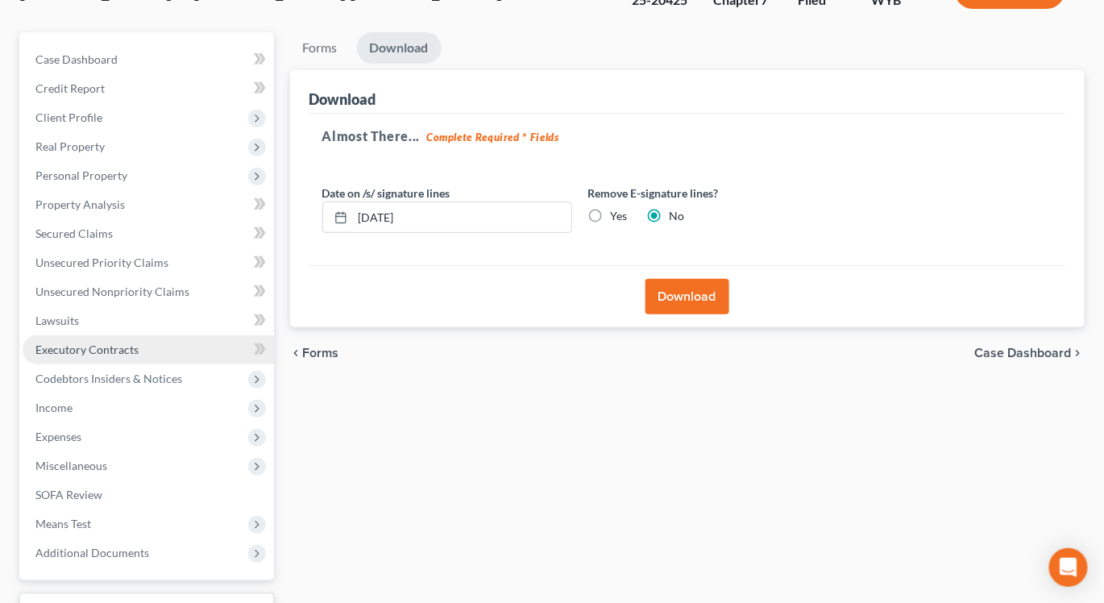
click at [90, 342] on span "Executory Contracts" at bounding box center [86, 349] width 103 height 14
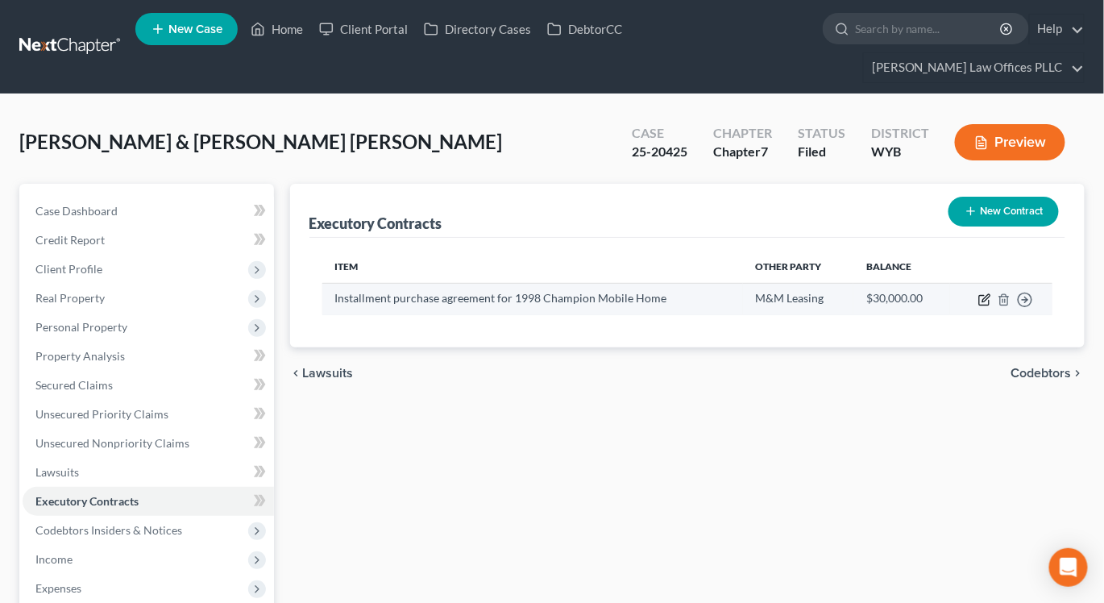
click at [984, 293] on icon "button" at bounding box center [984, 299] width 13 height 13
select select "0"
select select "53"
select select "2"
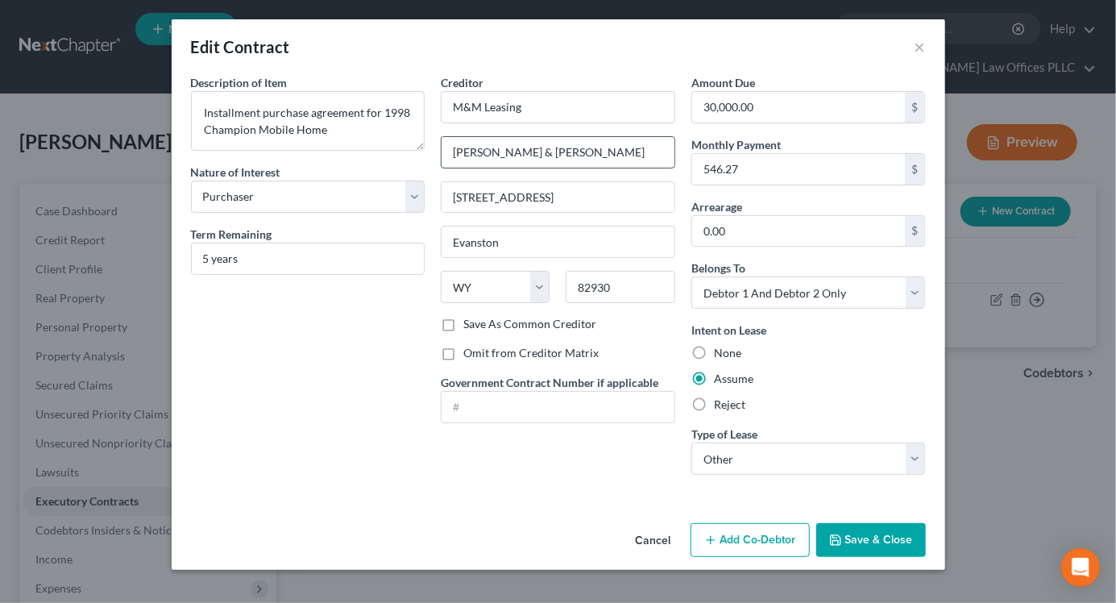
drag, startPoint x: 593, startPoint y: 154, endPoint x: 451, endPoint y: 155, distance: 141.8
click at [451, 155] on input "Bobbie & Mark McGurn" at bounding box center [558, 152] width 233 height 31
click at [549, 106] on input "M&M Leasing" at bounding box center [558, 107] width 234 height 32
paste input "Bobbie & Mark McGurn"
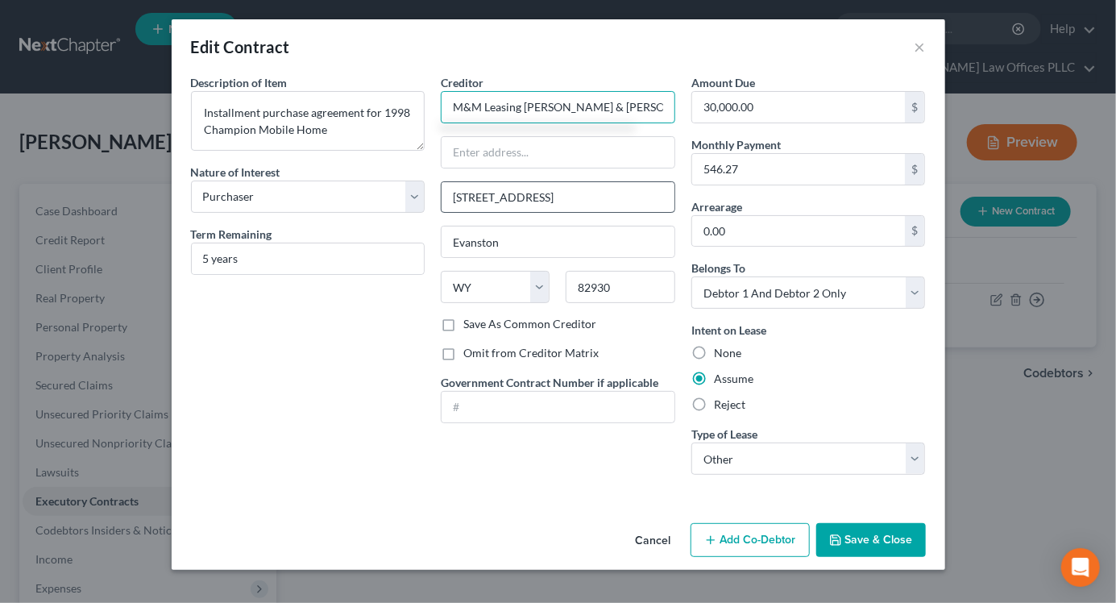
type input "M&M Leasing Bobbie & Mark McGurn"
drag, startPoint x: 522, startPoint y: 199, endPoint x: 394, endPoint y: 215, distance: 129.1
click at [414, 199] on div "Description of non-residential real property * Description of Item * Installmen…" at bounding box center [558, 280] width 751 height 413
click at [534, 147] on input "text" at bounding box center [558, 152] width 233 height 31
paste input "202 B Ave"
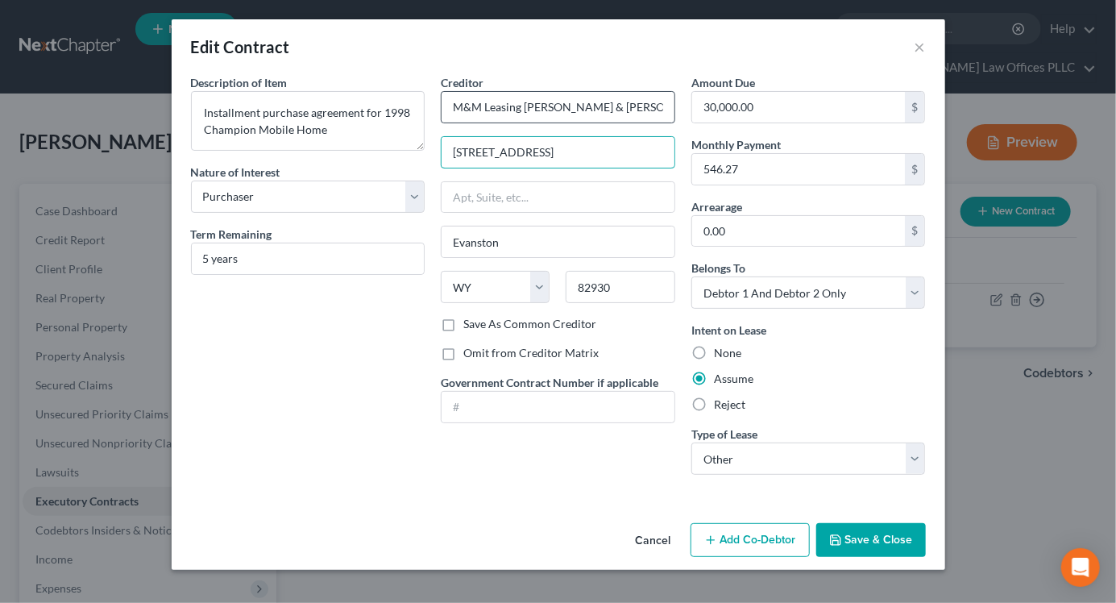
type input "202 B Ave"
click at [522, 110] on input "M&M Leasing Bobbie & Mark McGurn" at bounding box center [558, 107] width 234 height 32
type input "M&M Leasing c/o Bobbie & Mark McGurn"
click at [864, 533] on button "Save & Close" at bounding box center [871, 540] width 110 height 34
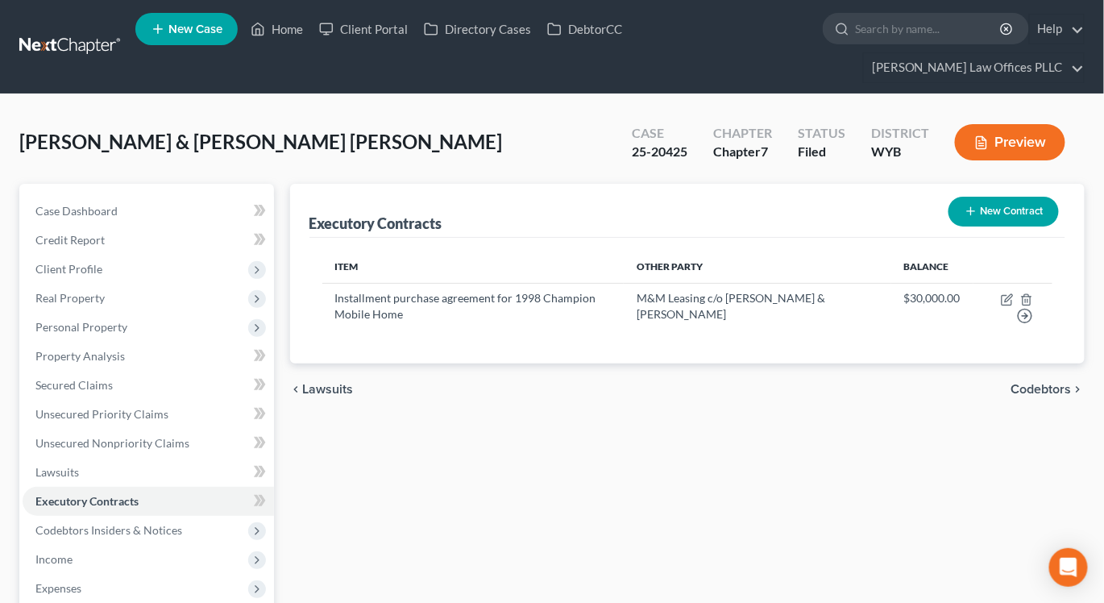
click at [998, 124] on button "Preview" at bounding box center [1010, 142] width 110 height 36
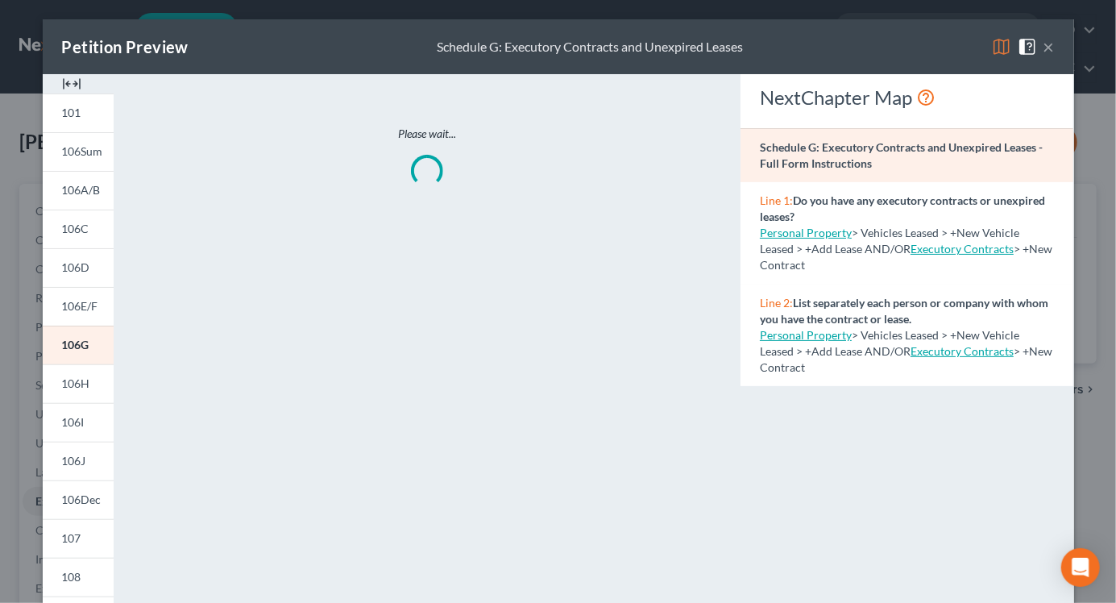
click at [64, 80] on img at bounding box center [71, 83] width 19 height 19
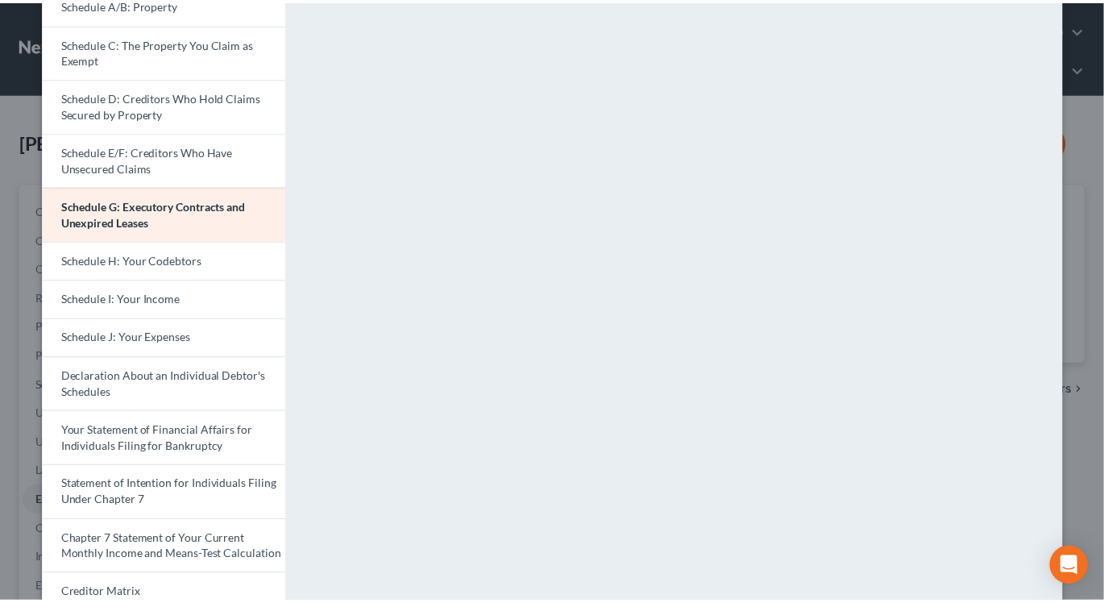
scroll to position [110, 0]
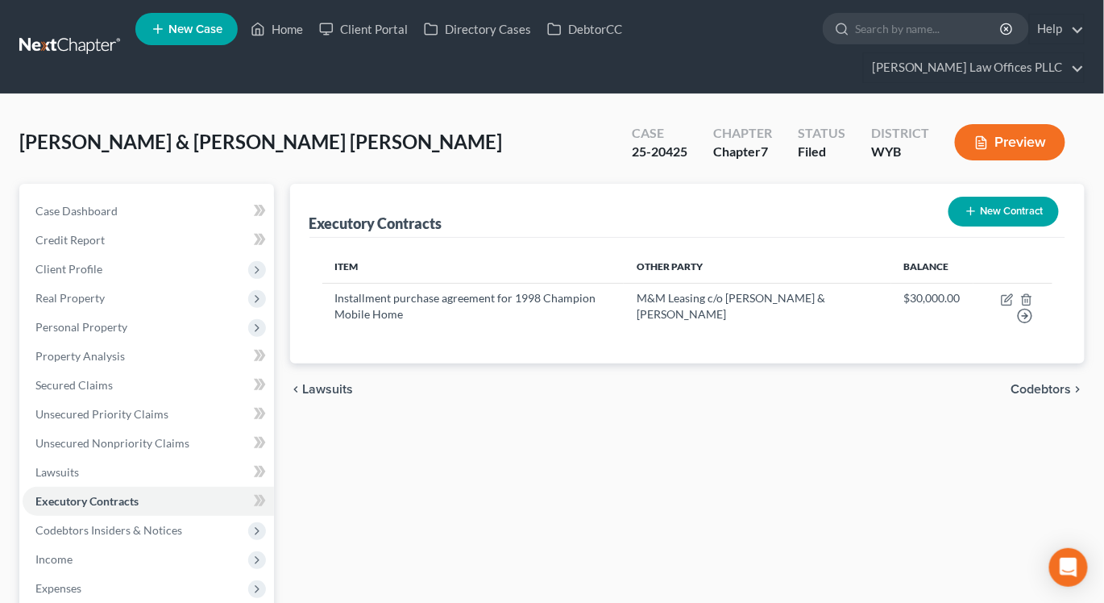
drag, startPoint x: 1106, startPoint y: 376, endPoint x: 1114, endPoint y: 260, distance: 115.5
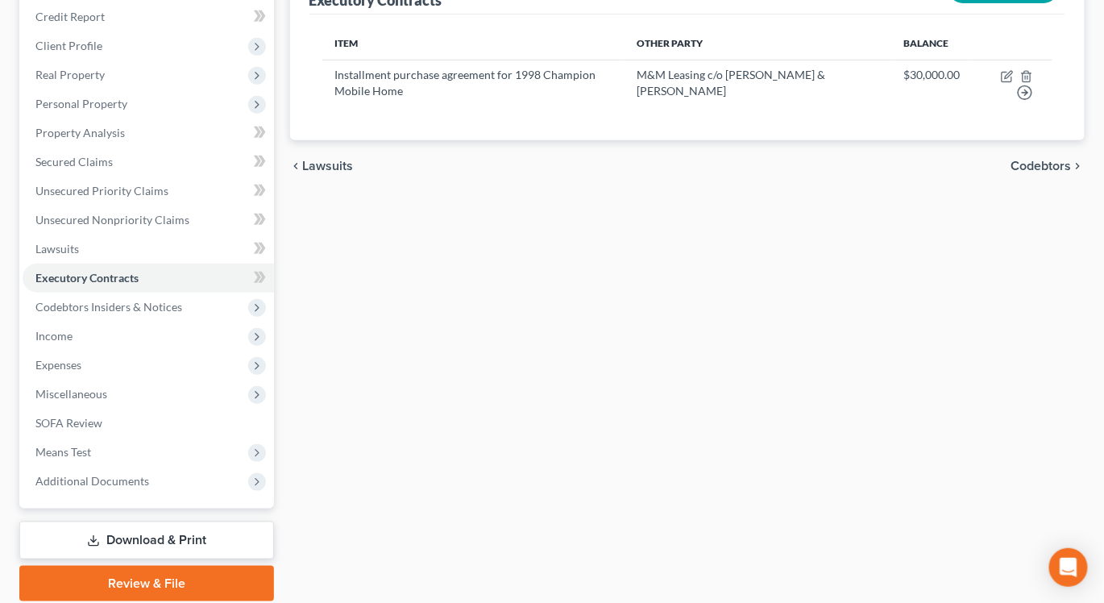
scroll to position [226, 0]
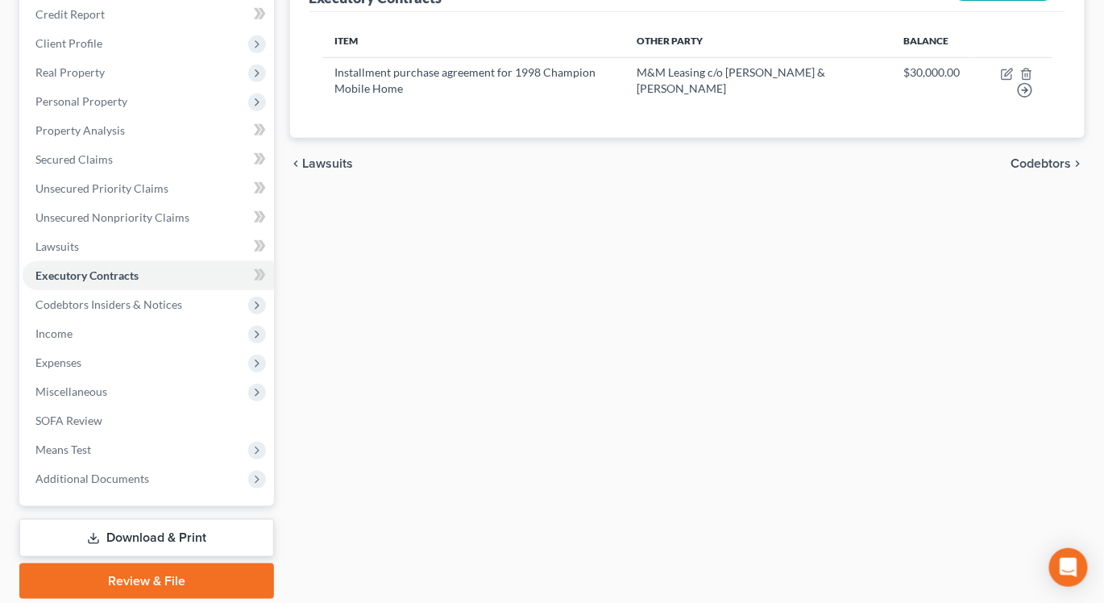
click at [124, 519] on link "Download & Print" at bounding box center [146, 538] width 255 height 38
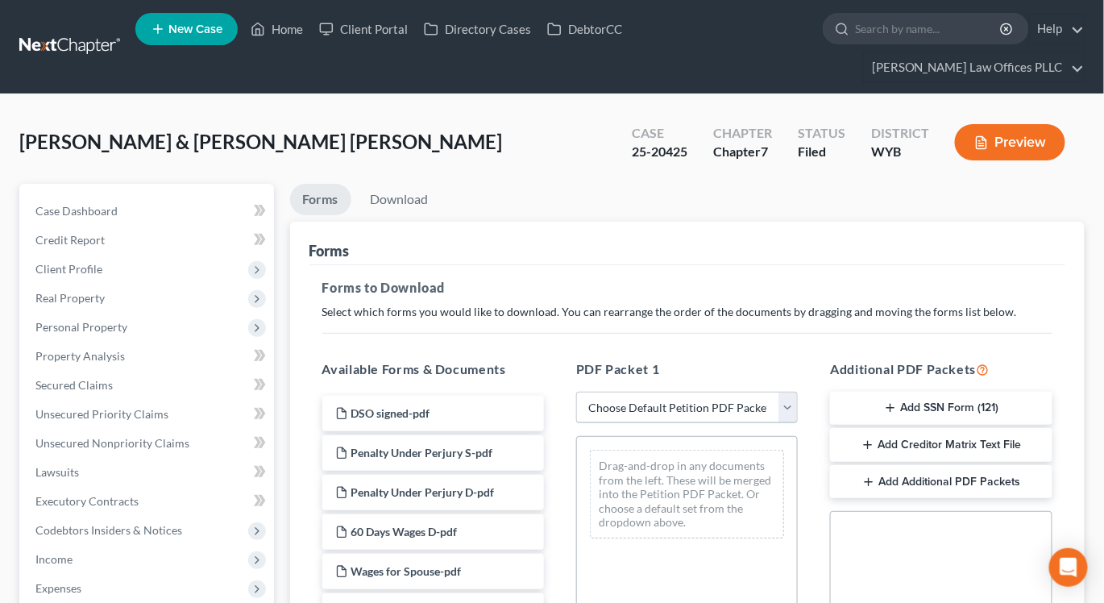
click at [786, 392] on select "Choose Default Petition PDF Packet Complete Bankruptcy Petition (all forms and …" at bounding box center [687, 408] width 222 height 32
select select "2"
click at [576, 392] on select "Choose Default Petition PDF Packet Complete Bankruptcy Petition (all forms and …" at bounding box center [687, 408] width 222 height 32
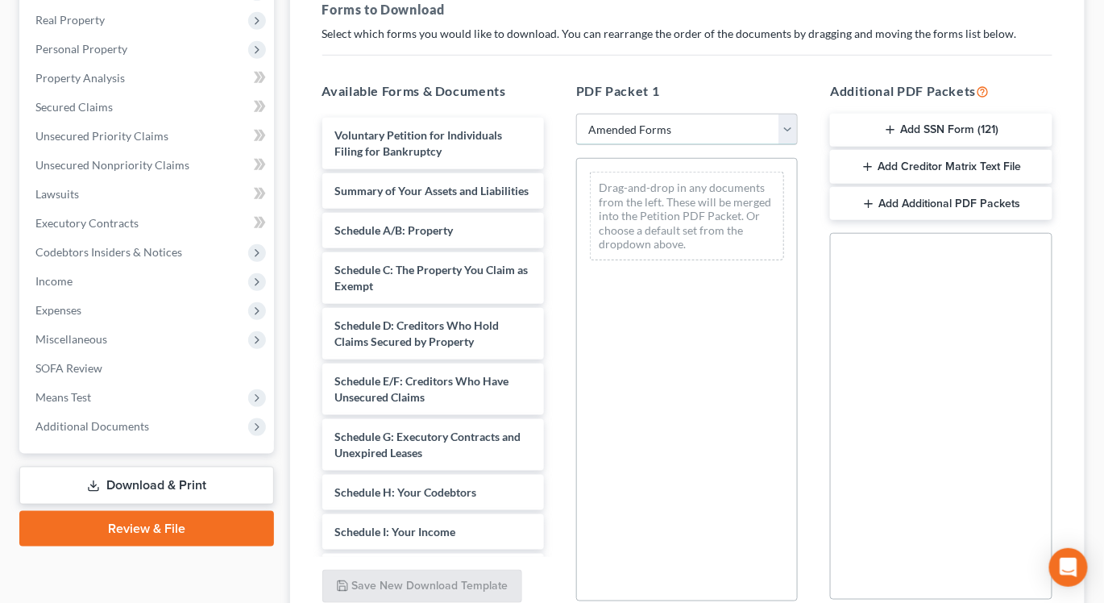
scroll to position [288, 0]
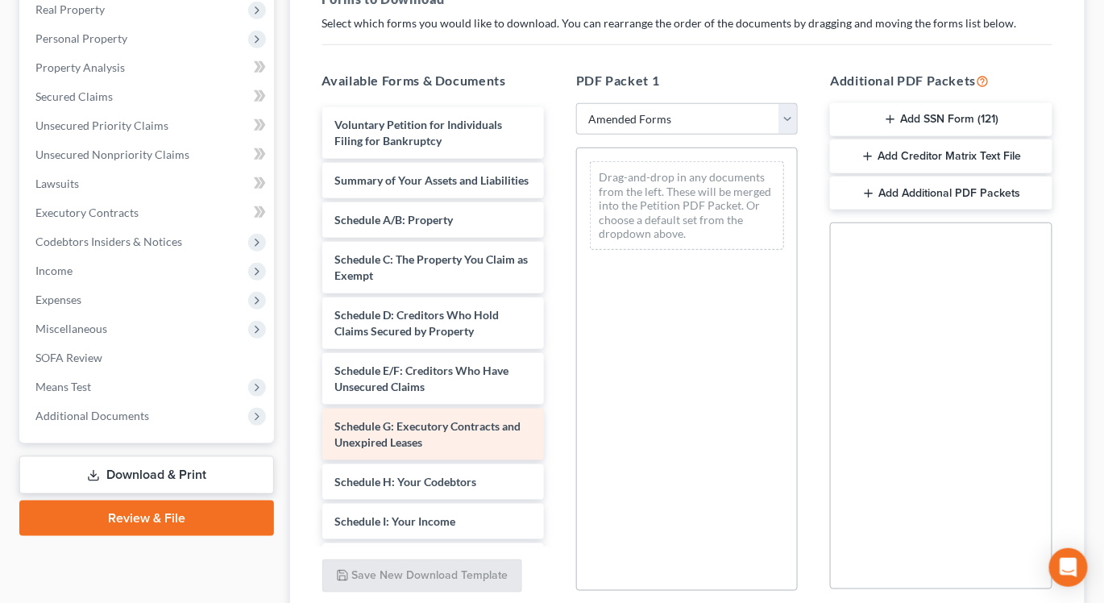
click at [405, 424] on span "Schedule G: Executory Contracts and Unexpired Leases" at bounding box center [428, 434] width 186 height 30
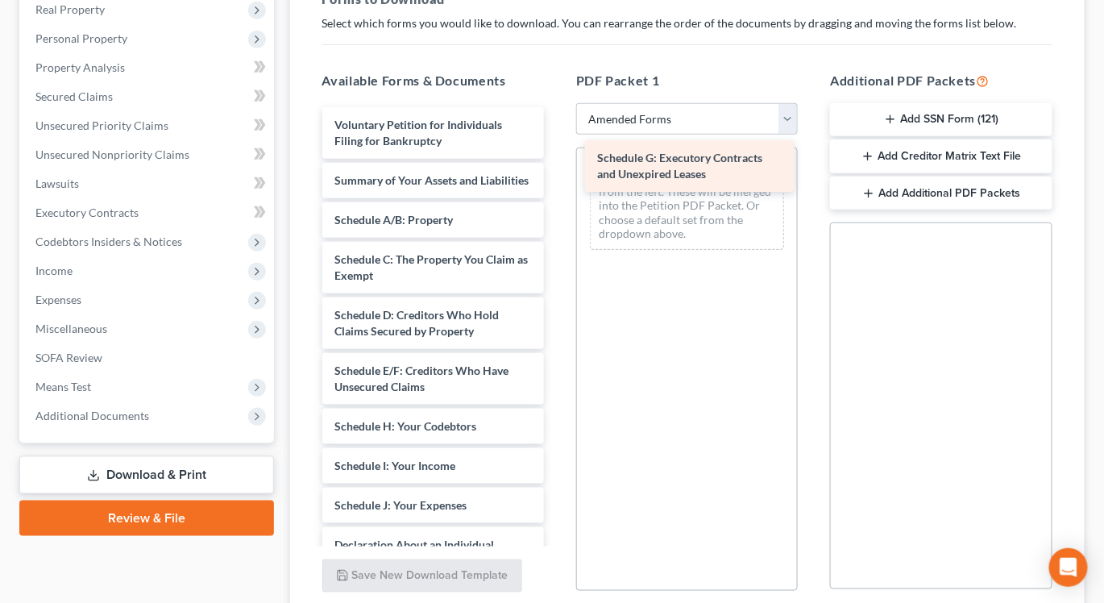
drag, startPoint x: 404, startPoint y: 424, endPoint x: 666, endPoint y: 170, distance: 365.3
click at [557, 170] on div "Schedule G: Executory Contracts and Unexpired Leases Voluntary Petition for Ind…" at bounding box center [432, 521] width 247 height 828
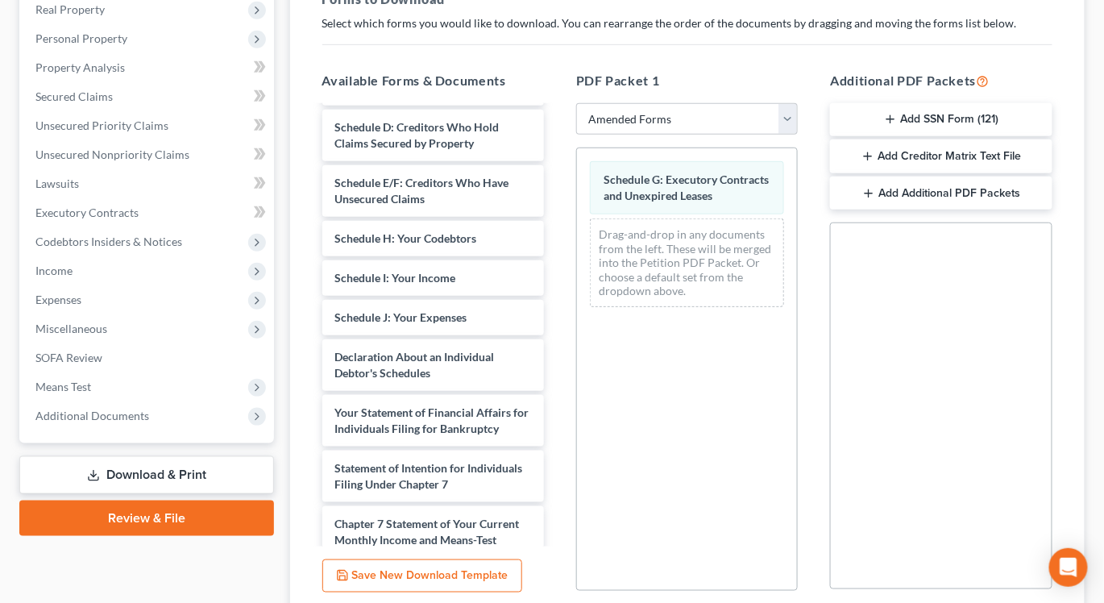
scroll to position [205, 0]
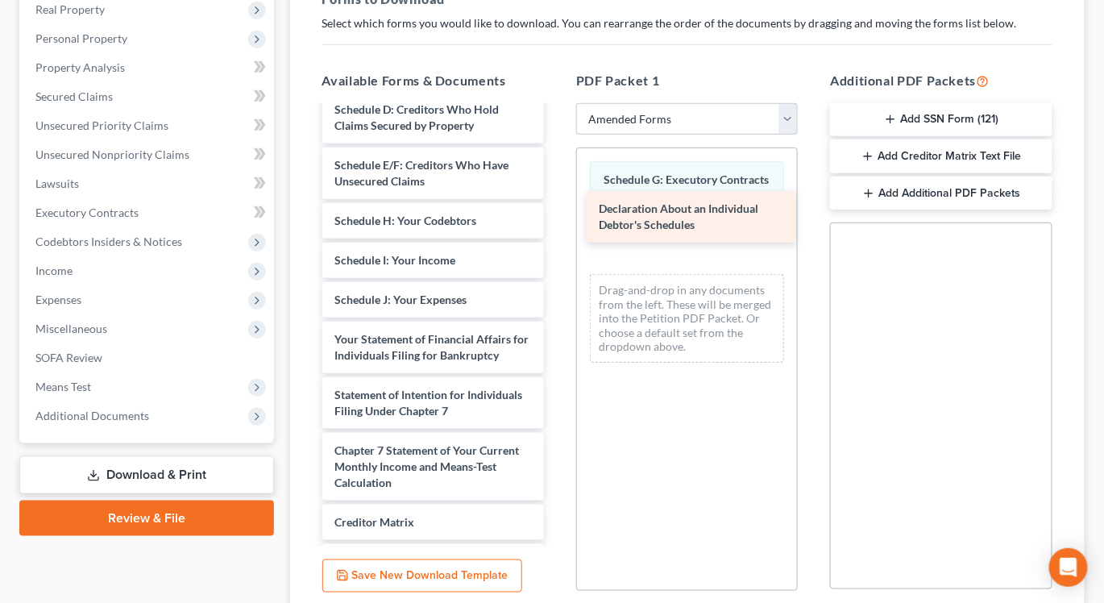
drag, startPoint x: 380, startPoint y: 334, endPoint x: 644, endPoint y: 218, distance: 288.7
click at [557, 218] on div "Declaration About an Individual Debtor's Schedules Voluntary Petition for Indiv…" at bounding box center [432, 288] width 247 height 773
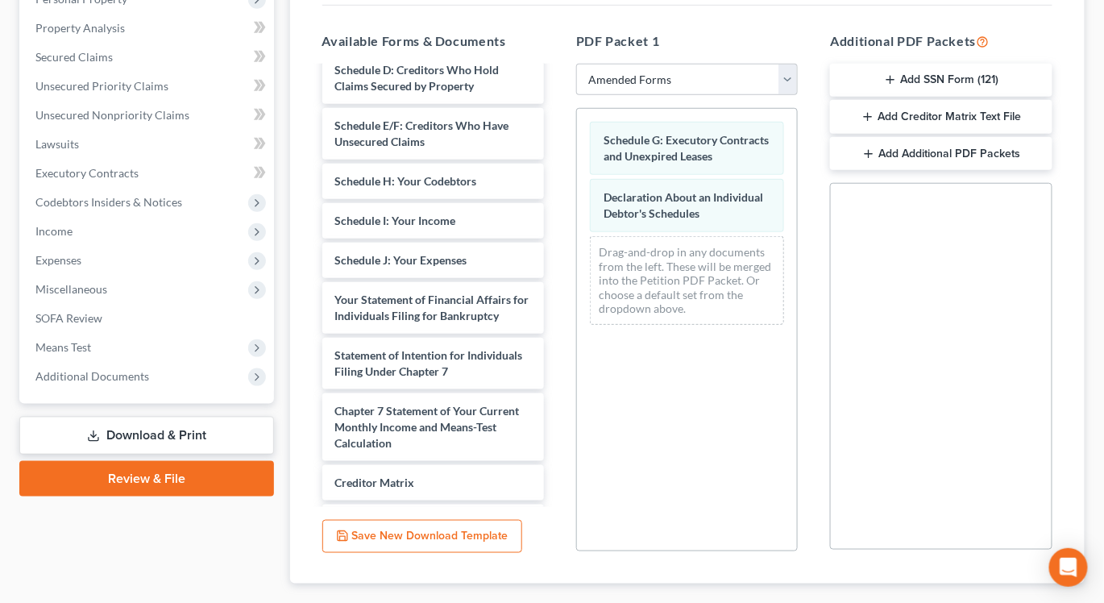
scroll to position [391, 0]
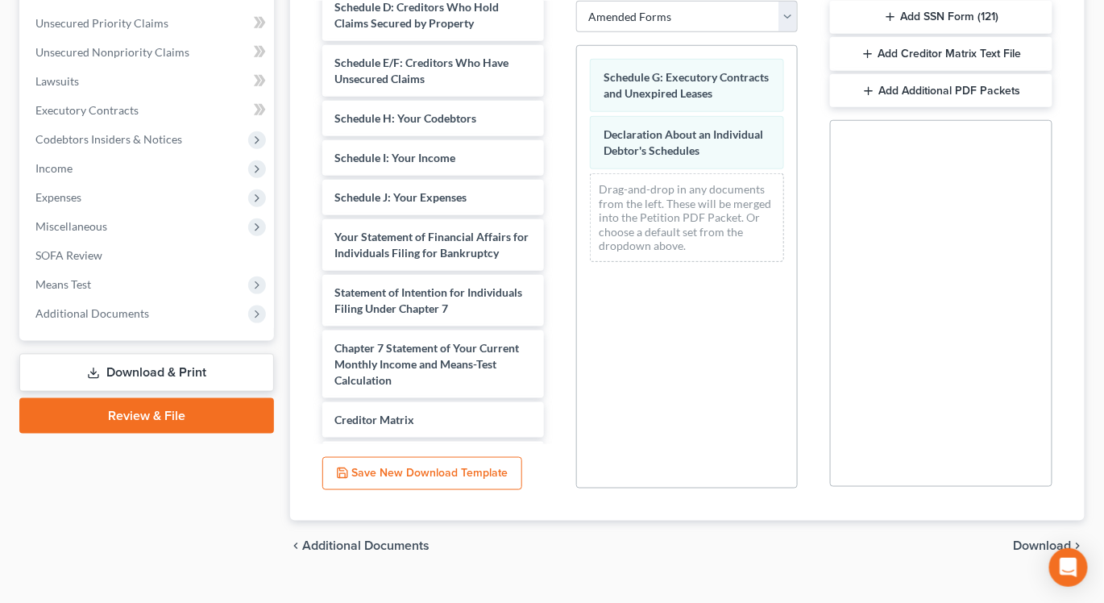
click at [1050, 540] on span "Download" at bounding box center [1043, 546] width 58 height 13
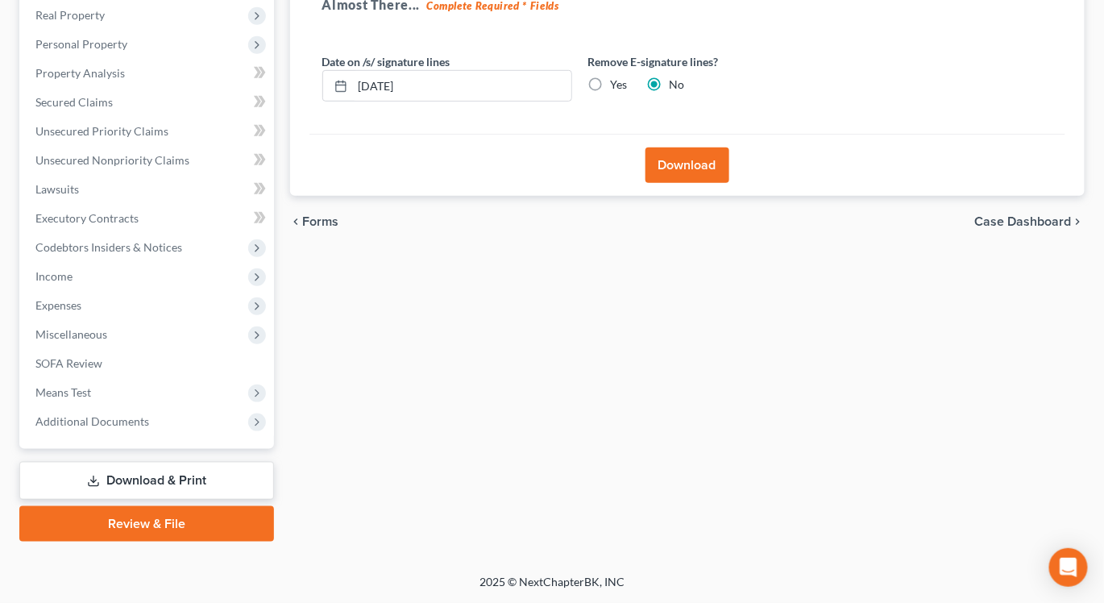
scroll to position [251, 0]
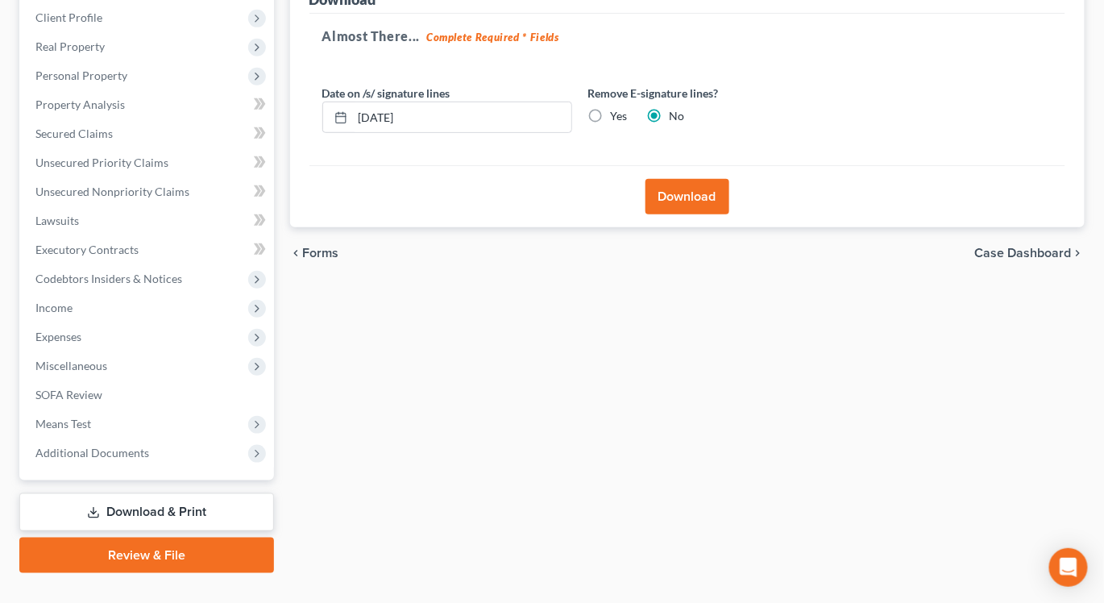
click at [673, 179] on button "Download" at bounding box center [687, 196] width 84 height 35
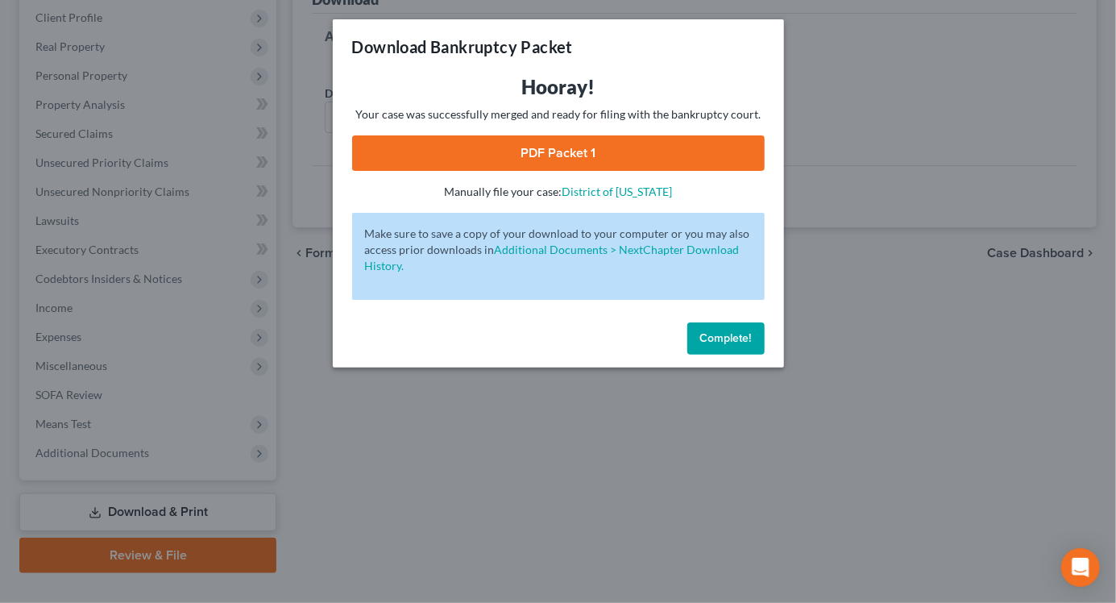
click at [574, 147] on link "PDF Packet 1" at bounding box center [558, 152] width 413 height 35
click at [738, 334] on span "Complete!" at bounding box center [726, 338] width 52 height 14
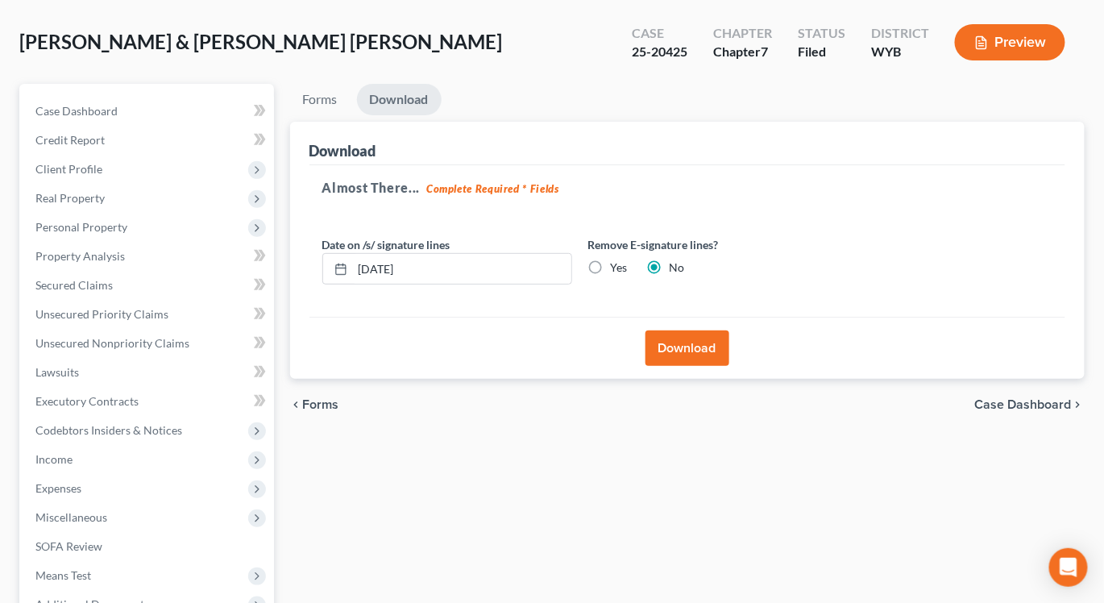
scroll to position [99, 0]
click at [319, 85] on link "Forms" at bounding box center [320, 100] width 60 height 31
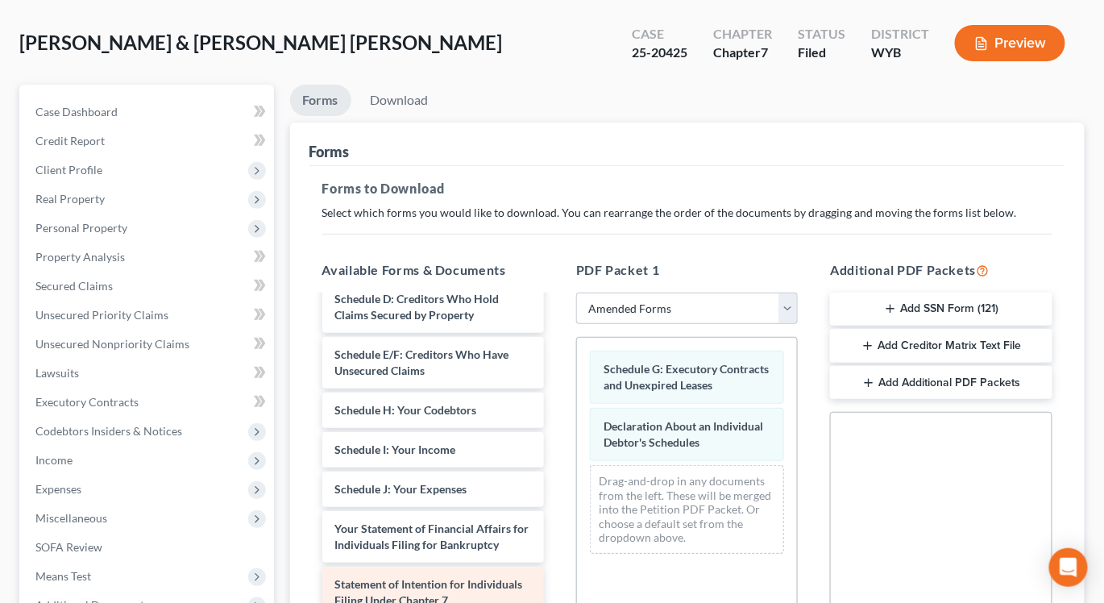
click at [445, 579] on span "Statement of Intention for Individuals Filing Under Chapter 7" at bounding box center [429, 592] width 188 height 30
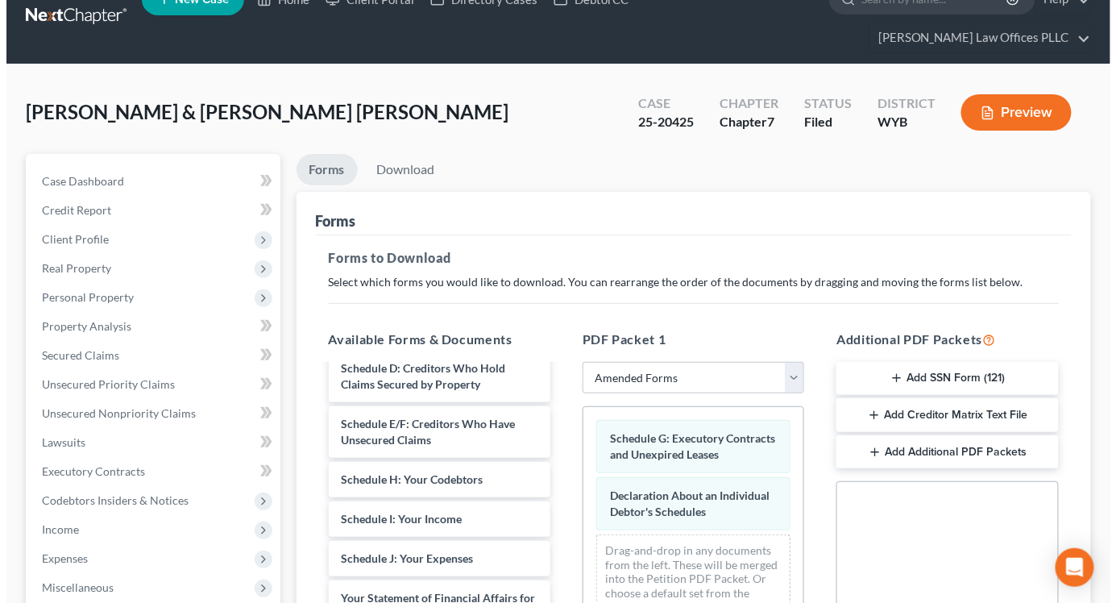
scroll to position [1, 0]
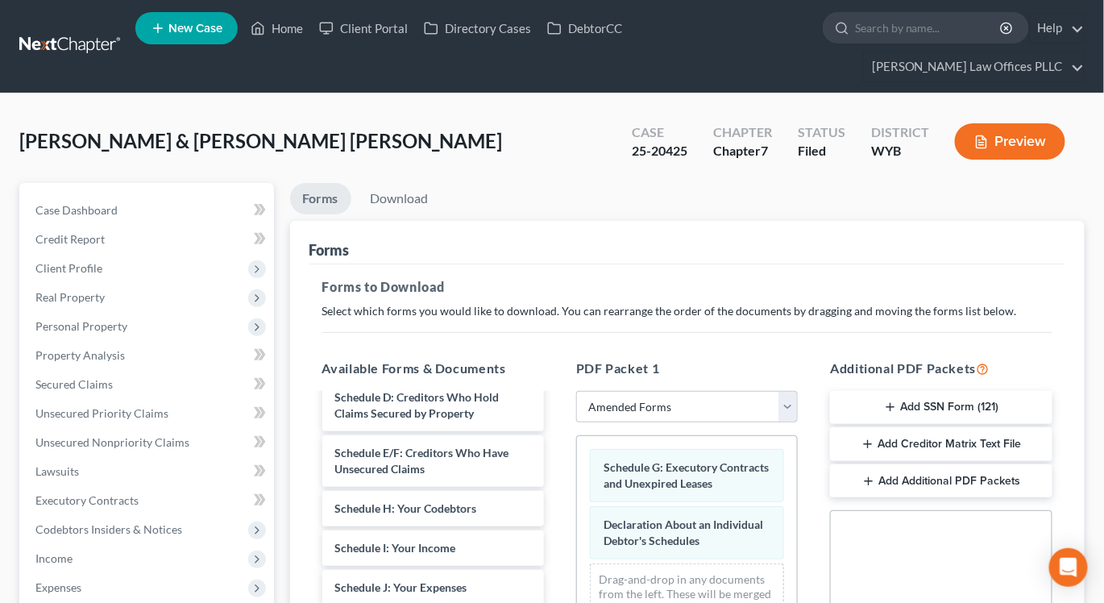
click at [1006, 123] on button "Preview" at bounding box center [1010, 141] width 110 height 36
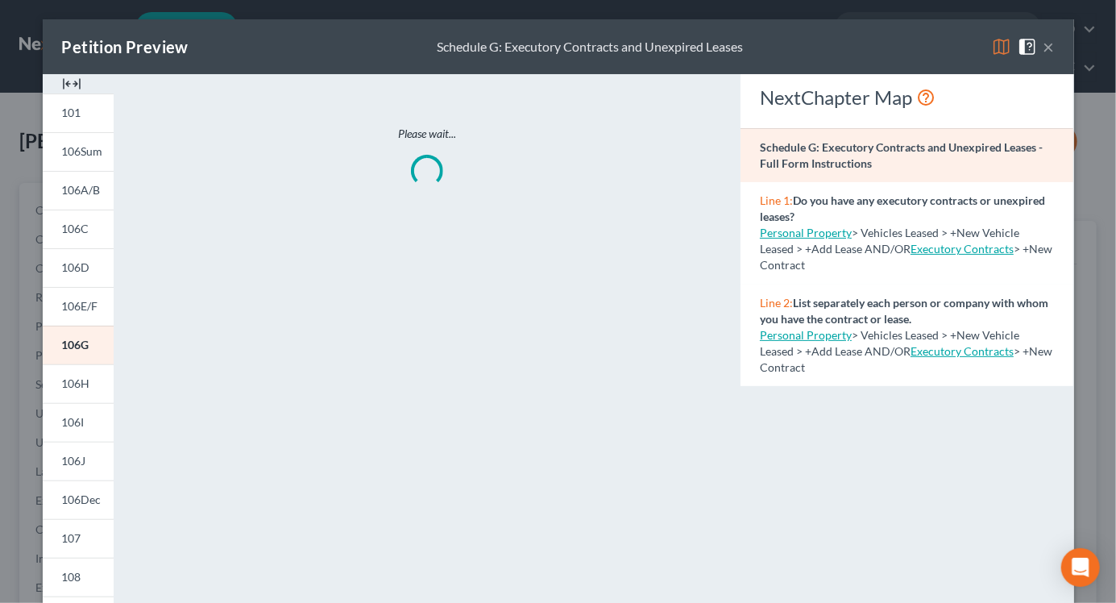
click at [62, 87] on img at bounding box center [71, 83] width 19 height 19
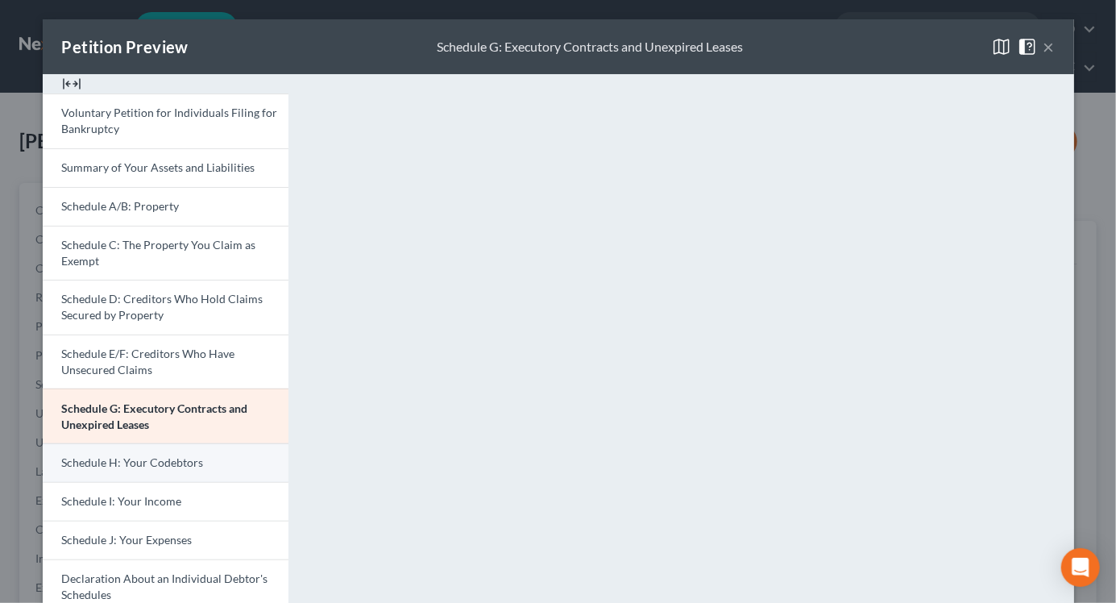
scroll to position [466, 0]
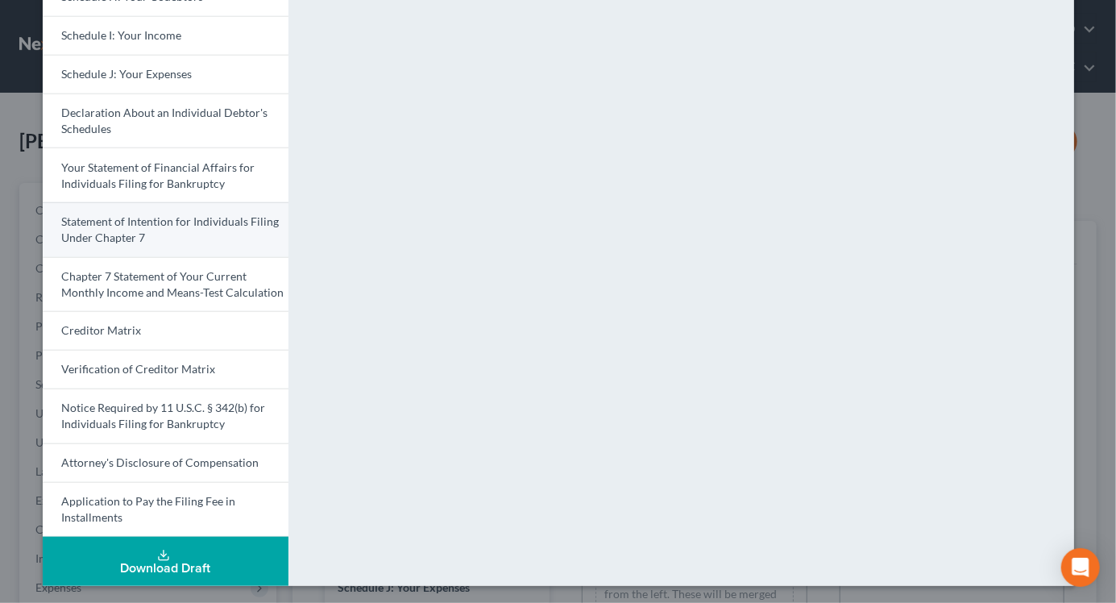
click at [118, 233] on span "Statement of Intention for Individuals Filing Under Chapter 7" at bounding box center [171, 229] width 218 height 30
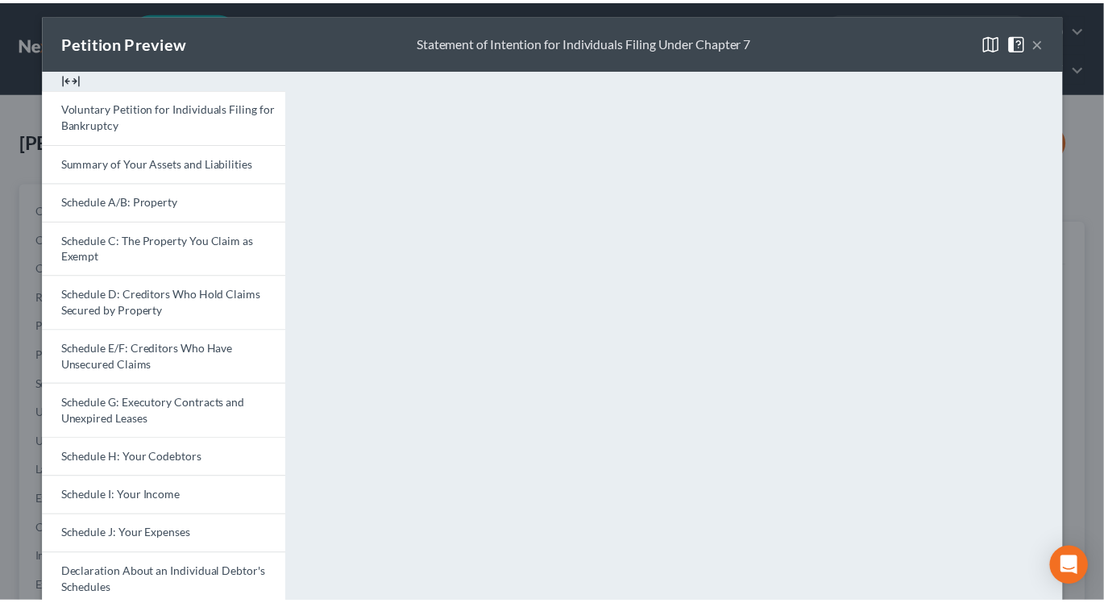
scroll to position [0, 0]
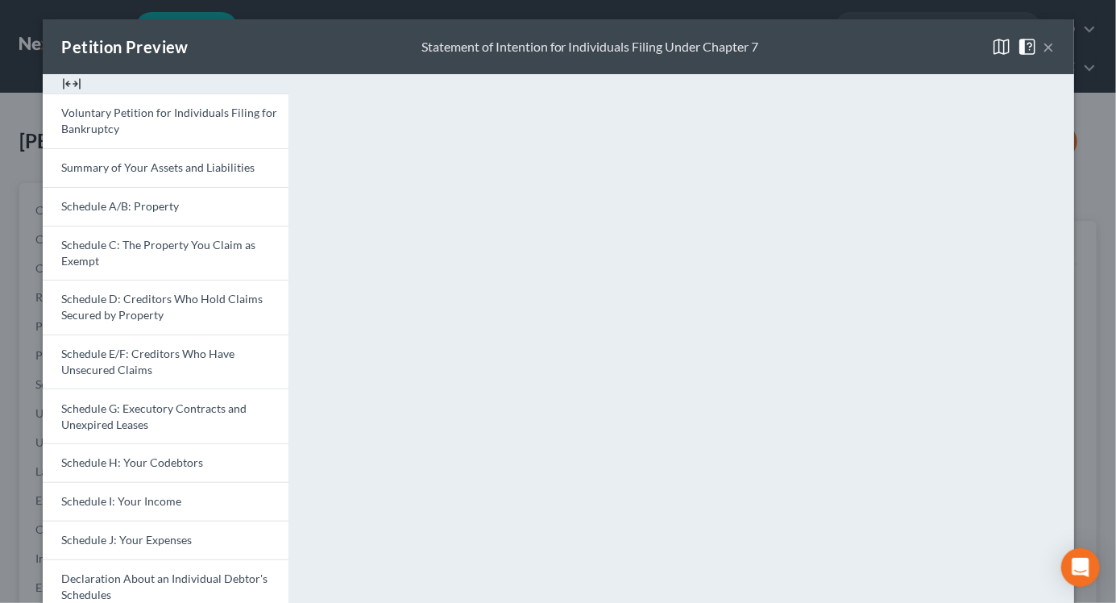
click at [1044, 45] on button "×" at bounding box center [1049, 46] width 11 height 19
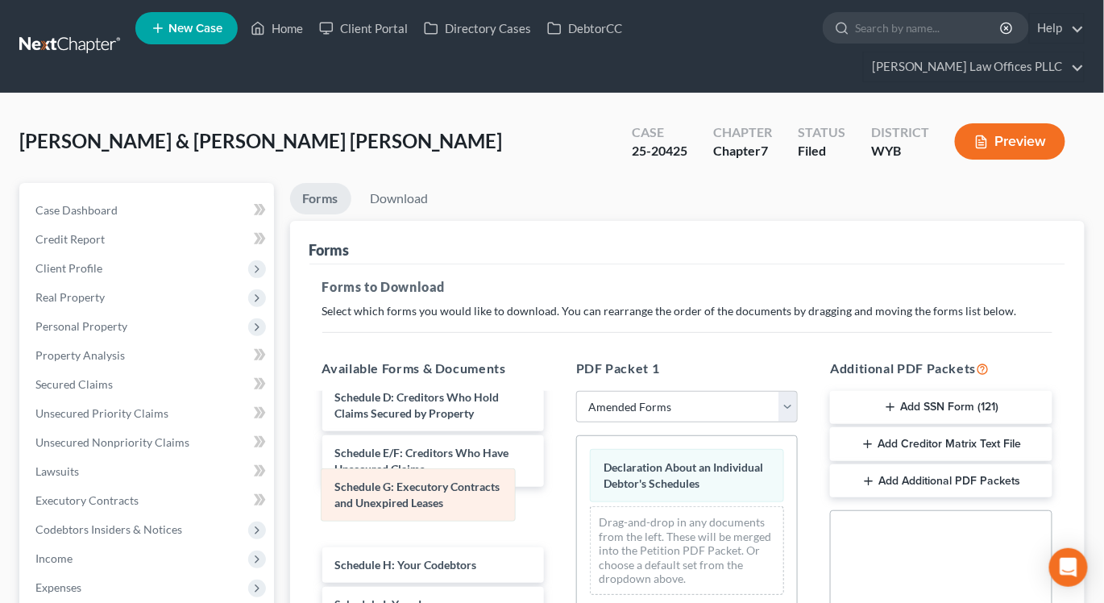
drag, startPoint x: 679, startPoint y: 451, endPoint x: 410, endPoint y: 501, distance: 273.7
click at [577, 501] on div "Schedule G: Executory Contracts and Unexpired Leases Schedule G: Executory Cont…" at bounding box center [687, 522] width 220 height 172
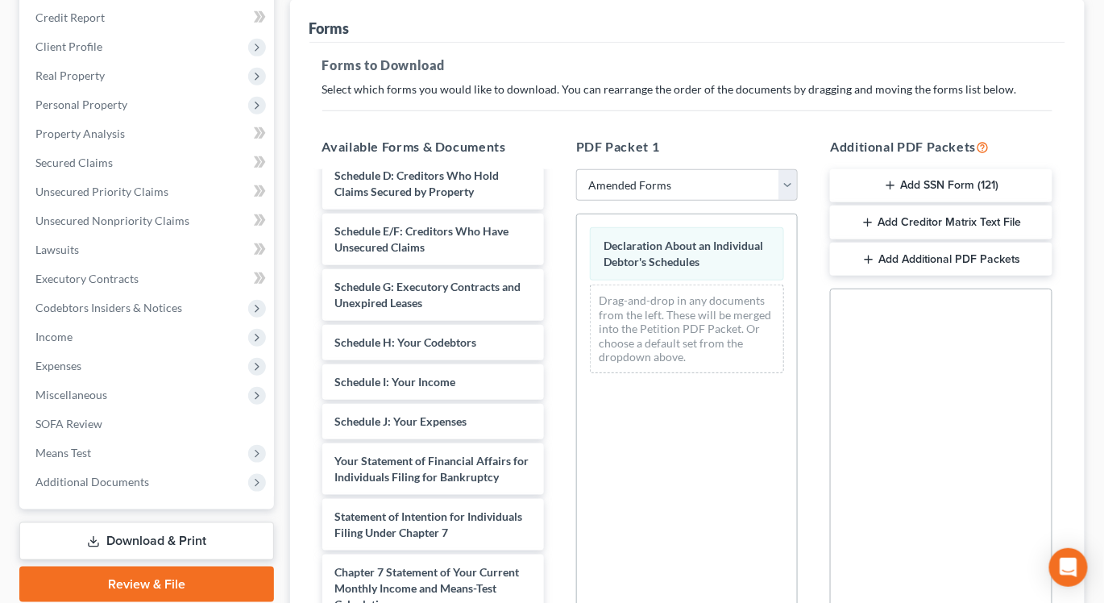
scroll to position [231, 0]
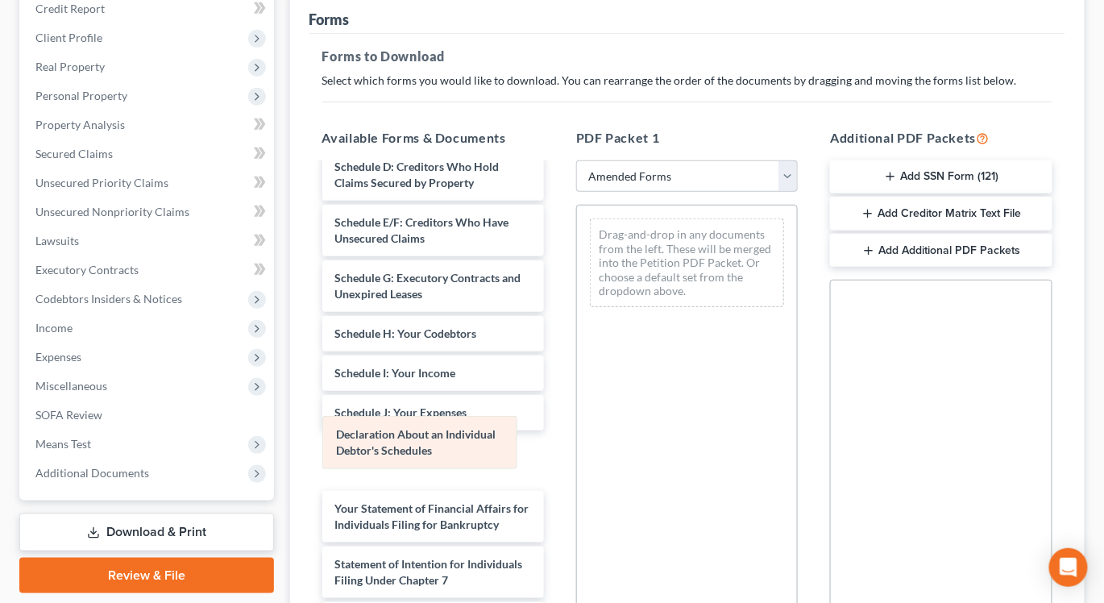
drag, startPoint x: 680, startPoint y: 214, endPoint x: 413, endPoint y: 442, distance: 352.1
click at [577, 320] on div "Declaration About an Individual Debtor's Schedules Declaration About an Individ…" at bounding box center [687, 262] width 220 height 114
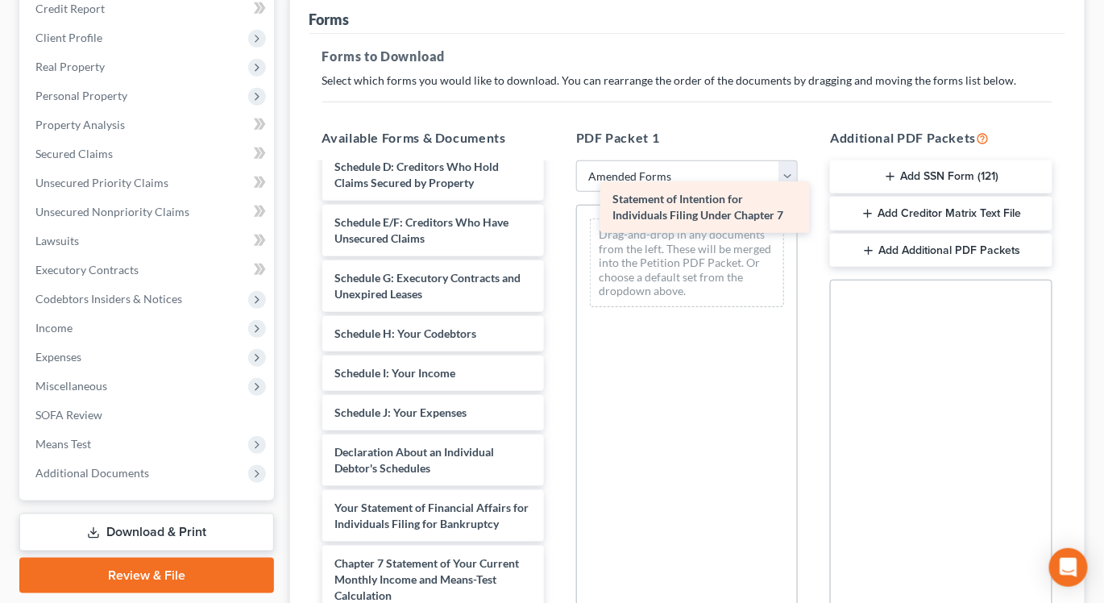
drag, startPoint x: 388, startPoint y: 558, endPoint x: 658, endPoint y: 210, distance: 440.5
click at [557, 210] on div "Statement of Intention for Individuals Filing Under Chapter 7 Voluntary Petitio…" at bounding box center [432, 373] width 247 height 828
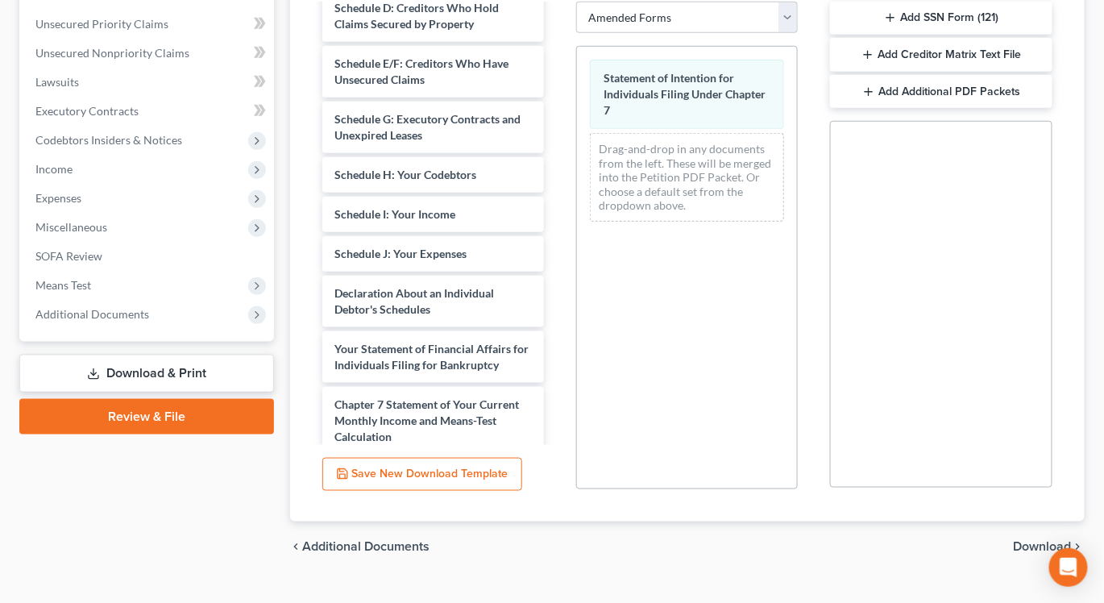
scroll to position [391, 0]
click at [1035, 540] on span "Download" at bounding box center [1043, 546] width 58 height 13
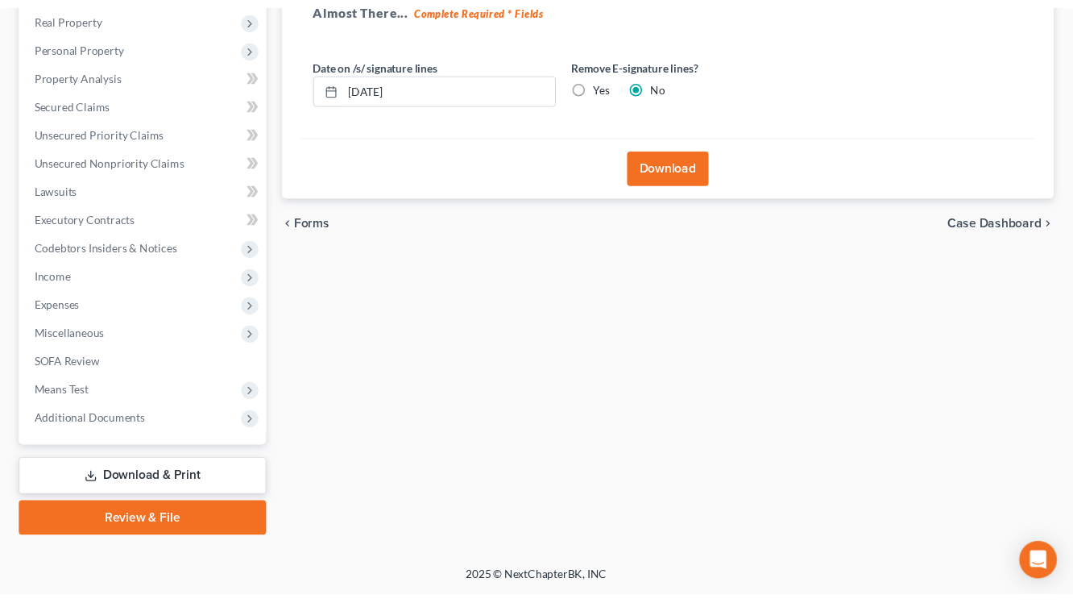
scroll to position [251, 0]
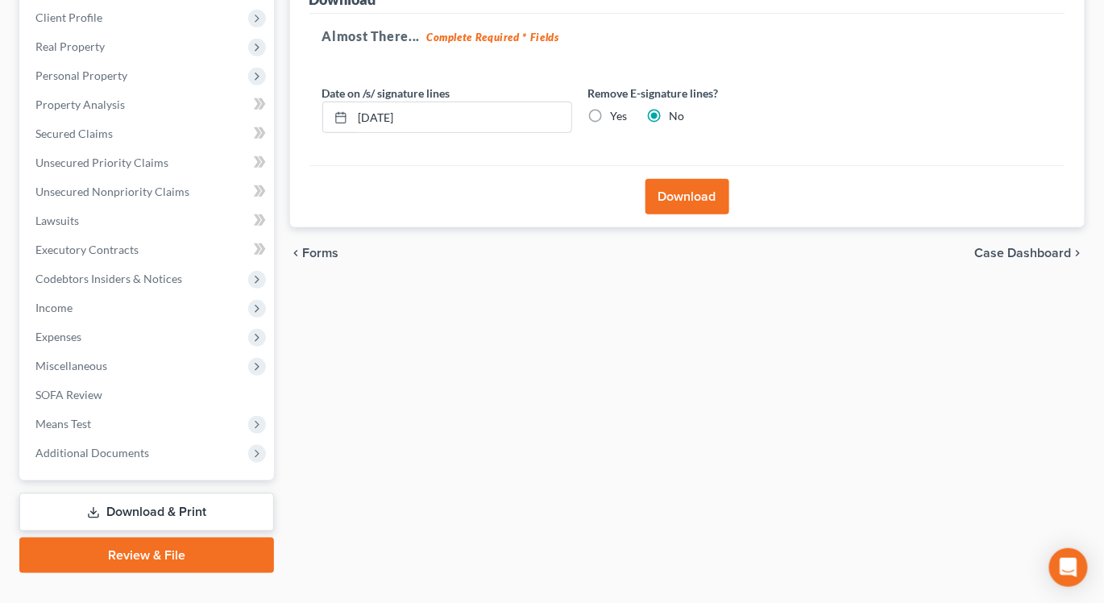
click at [679, 179] on button "Download" at bounding box center [687, 196] width 84 height 35
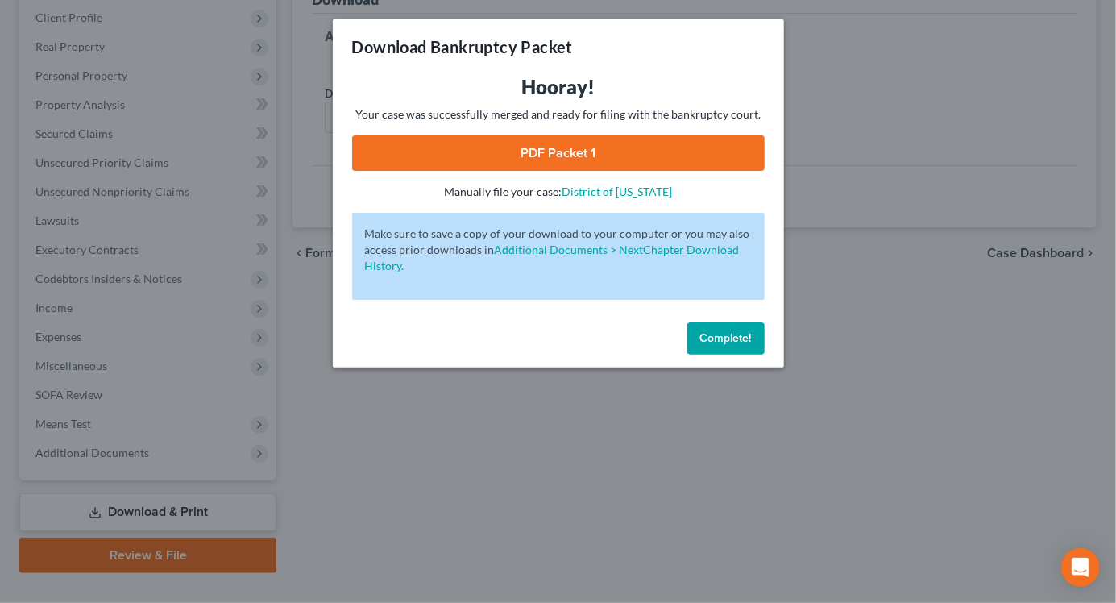
click at [580, 147] on link "PDF Packet 1" at bounding box center [558, 152] width 413 height 35
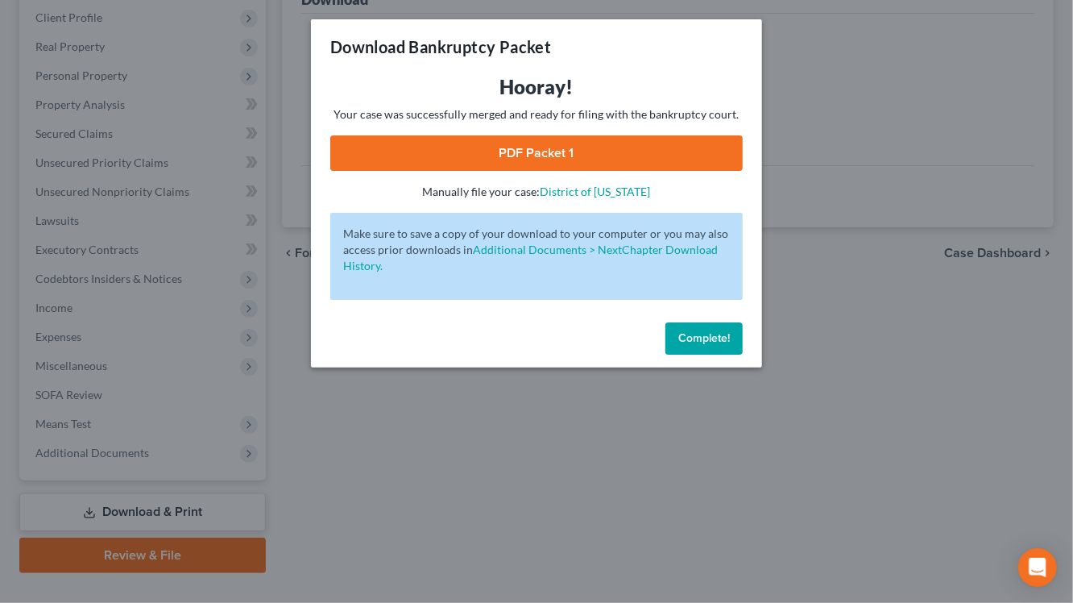
click at [702, 326] on button "Complete!" at bounding box center [704, 338] width 77 height 32
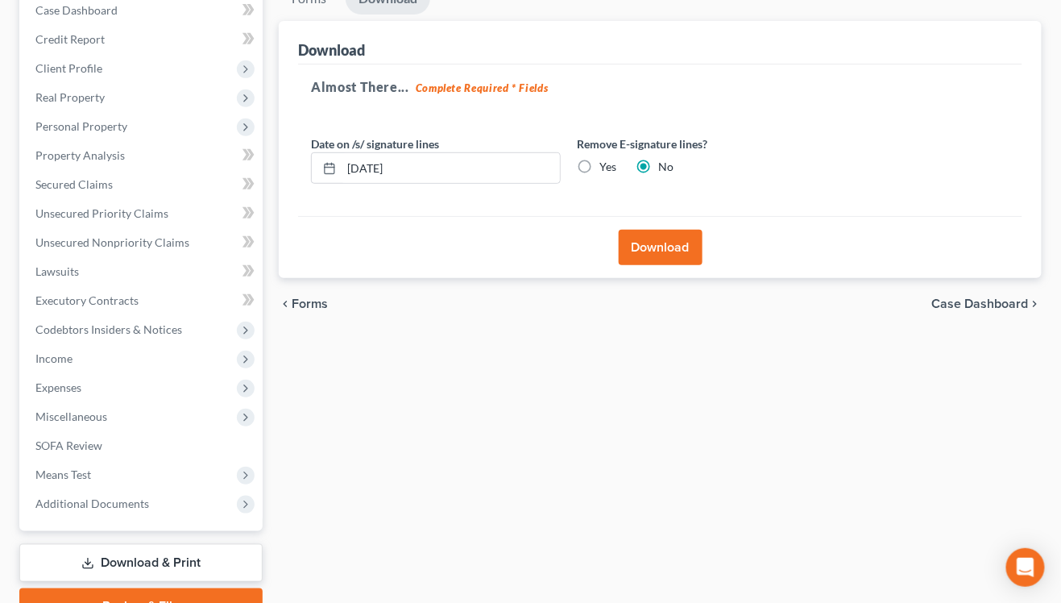
scroll to position [193, 0]
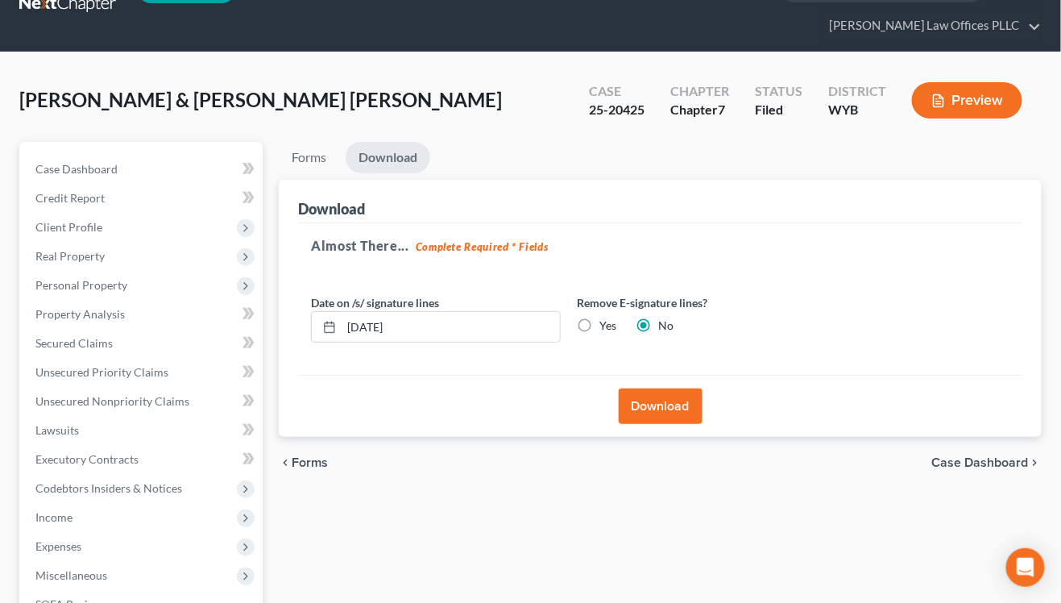
click at [961, 103] on button "Preview" at bounding box center [967, 100] width 110 height 36
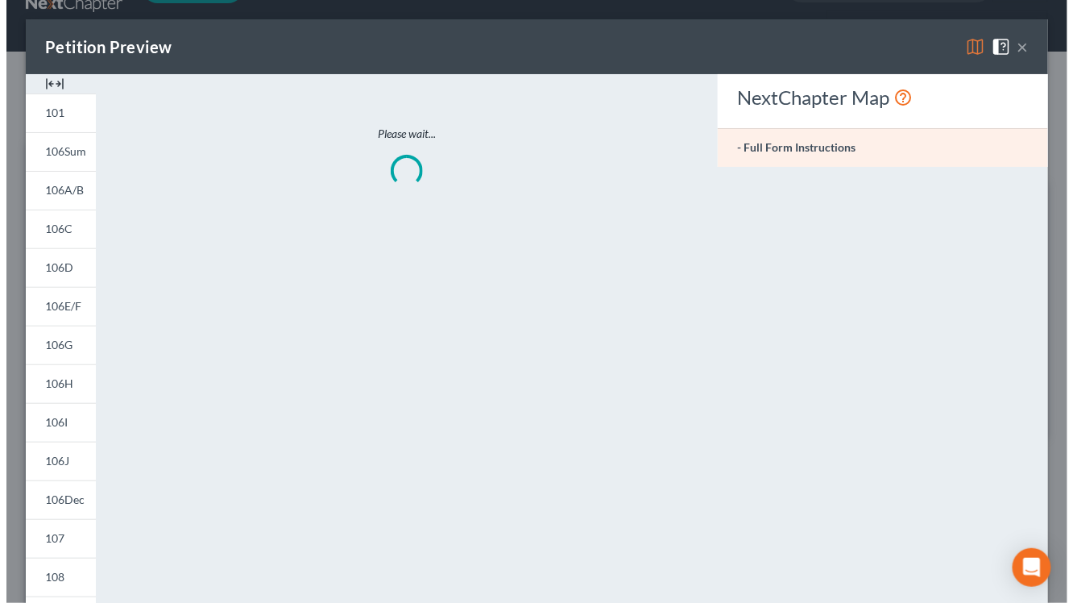
scroll to position [27, 0]
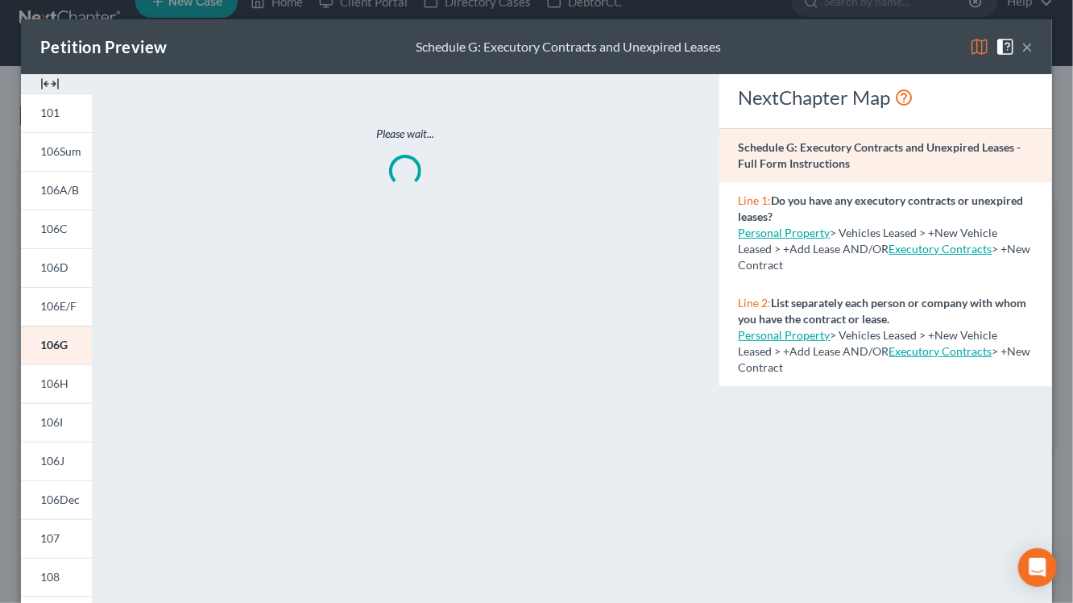
click at [49, 80] on img at bounding box center [49, 83] width 19 height 19
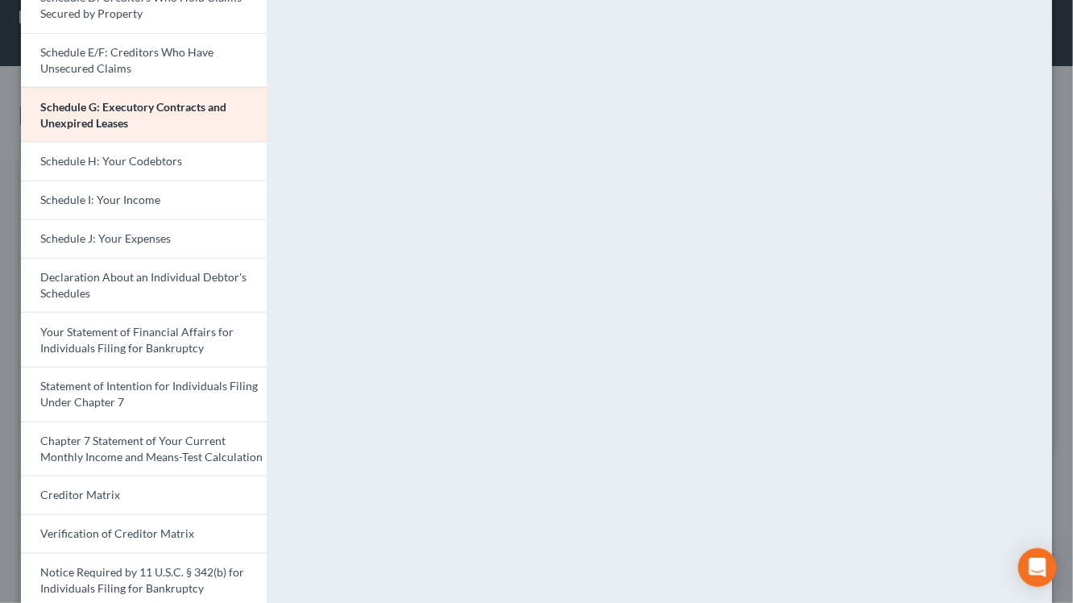
scroll to position [307, 0]
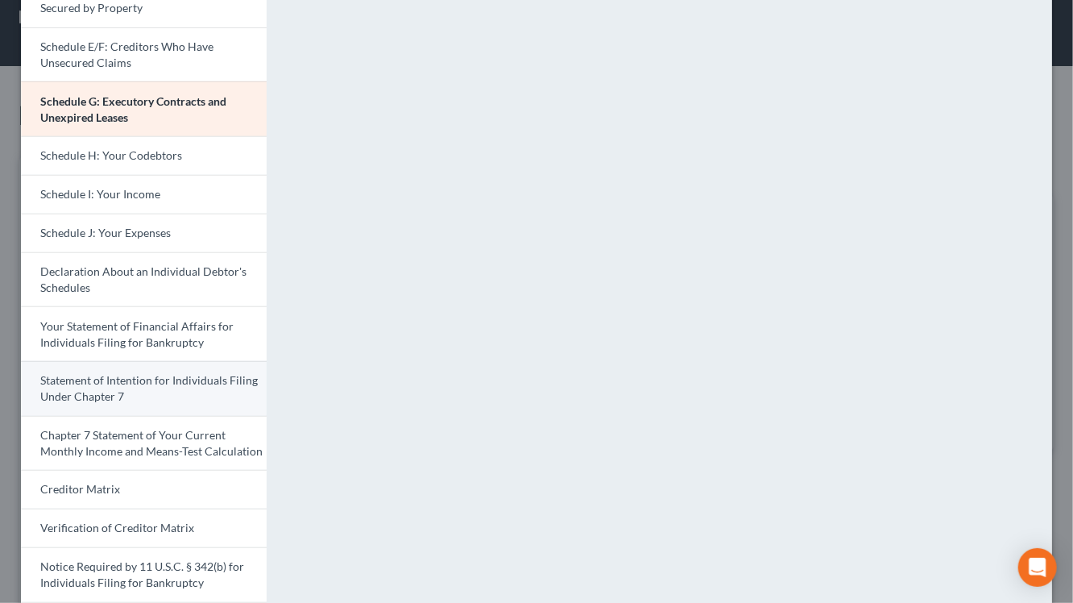
click at [83, 395] on span "Statement of Intention for Individuals Filing Under Chapter 7" at bounding box center [149, 388] width 218 height 30
